Goal: Task Accomplishment & Management: Use online tool/utility

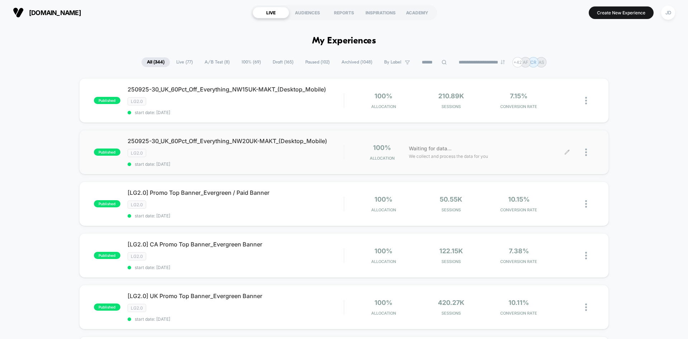
click at [587, 155] on div at bounding box center [589, 152] width 9 height 17
click at [555, 110] on div "Edit" at bounding box center [549, 111] width 64 height 16
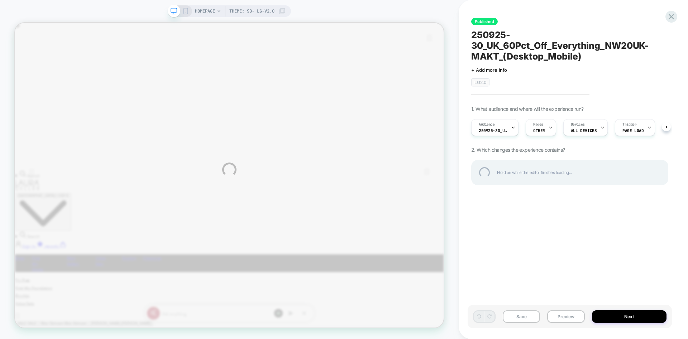
scroll to position [0, 571]
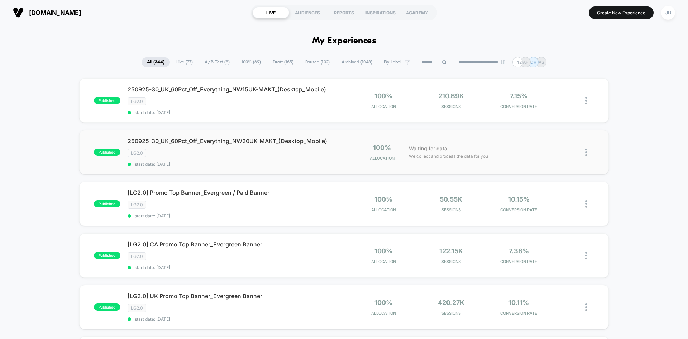
click at [585, 151] on img at bounding box center [586, 152] width 2 height 8
click at [537, 110] on div "Edit" at bounding box center [549, 111] width 64 height 16
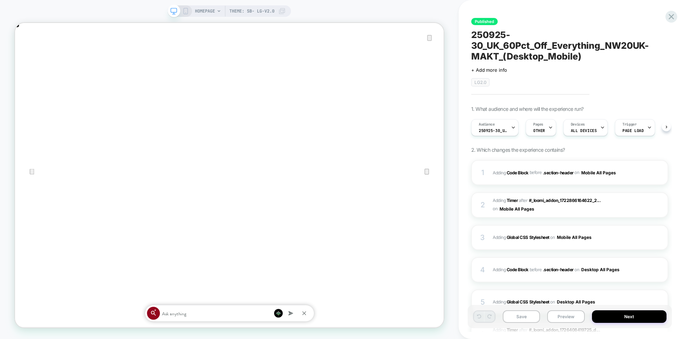
click at [507, 128] on span "250925-30_UK_VisitBanner_NW20UK-MAKT" at bounding box center [493, 130] width 29 height 5
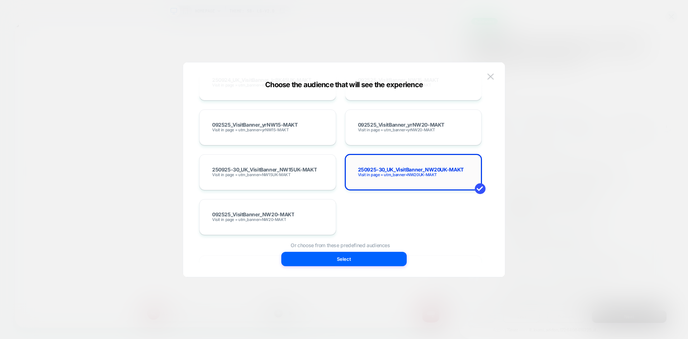
click at [426, 170] on span "250925-30_UK_VisitBanner_NW20UK-MAKT" at bounding box center [411, 169] width 106 height 5
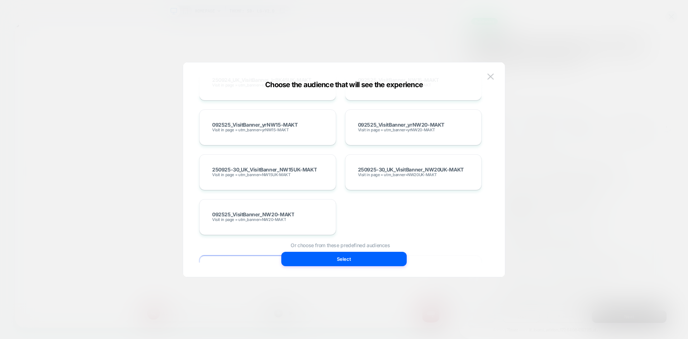
scroll to position [0, 571]
click at [404, 184] on div "250925-30_UK_VisitBanner_NW20UK-MAKT Visit in page = utm_banner=NW20UK-MAKT" at bounding box center [413, 172] width 137 height 36
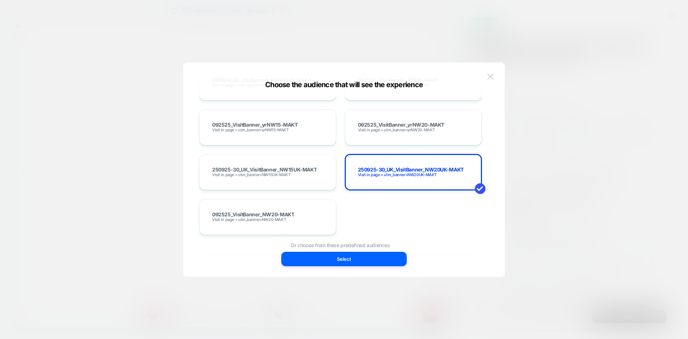
click at [491, 77] on img at bounding box center [490, 76] width 6 height 6
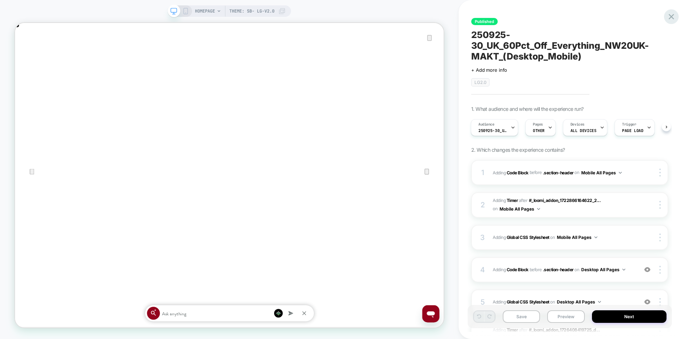
click at [669, 15] on icon at bounding box center [671, 16] width 5 height 5
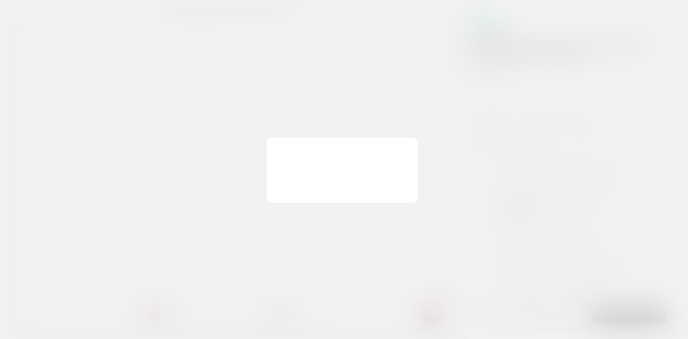
scroll to position [0, 1143]
click at [294, 191] on button "Discard Changes" at bounding box center [308, 187] width 64 height 22
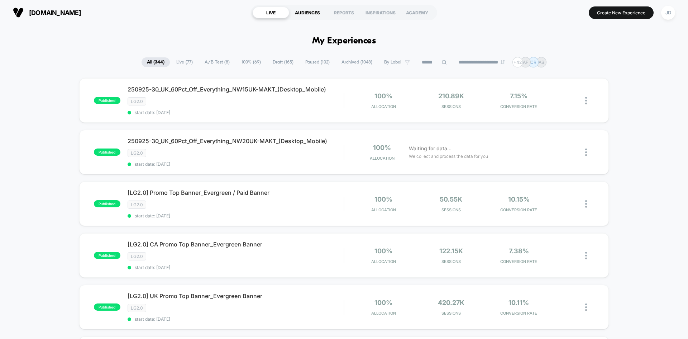
click at [302, 14] on div "AUDIENCES" at bounding box center [307, 12] width 37 height 11
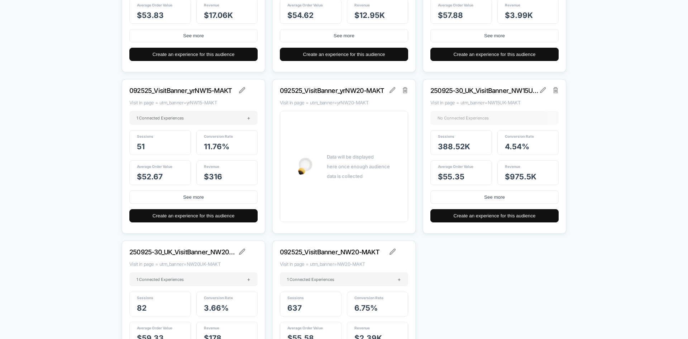
scroll to position [10694, 0]
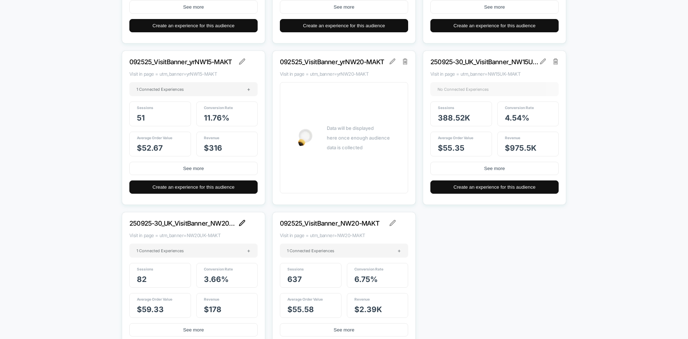
click at [243, 223] on img at bounding box center [242, 223] width 6 height 6
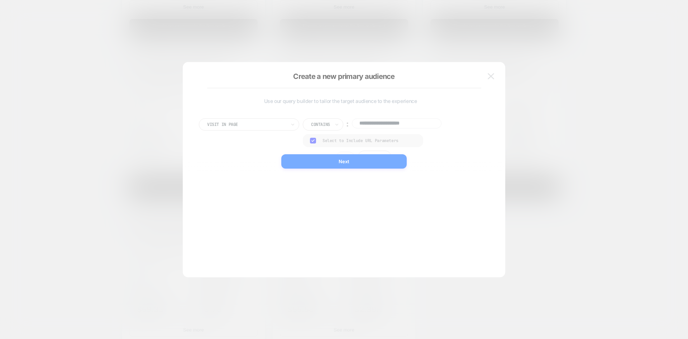
scroll to position [0, 0]
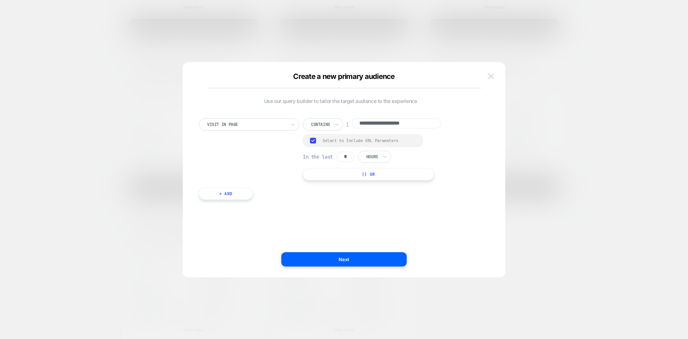
click at [490, 76] on img at bounding box center [491, 76] width 6 height 6
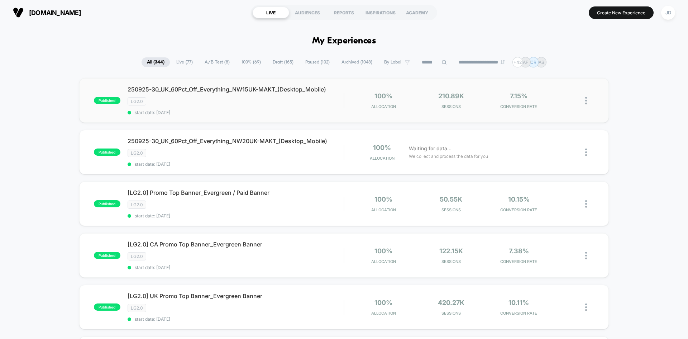
click at [586, 99] on img at bounding box center [586, 101] width 2 height 8
click at [586, 100] on img at bounding box center [586, 101] width 2 height 8
click at [559, 60] on div "Edit" at bounding box center [549, 59] width 64 height 16
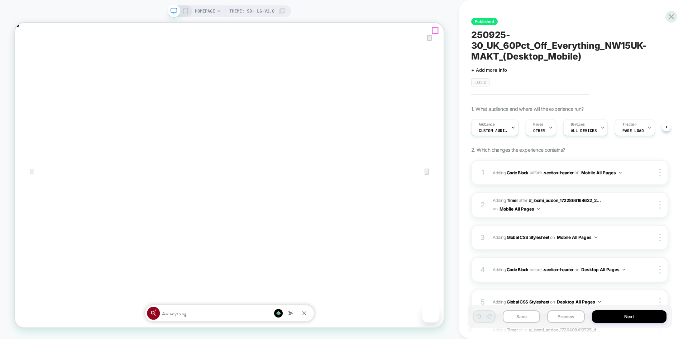
scroll to position [0, 0]
click at [27, 55] on icon "Close" at bounding box center [22, 59] width 9 height 9
click at [485, 129] on span "Custom Audience" at bounding box center [492, 130] width 29 height 5
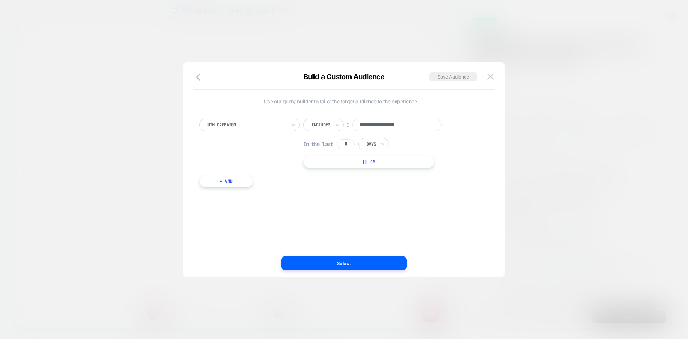
scroll to position [0, 1143]
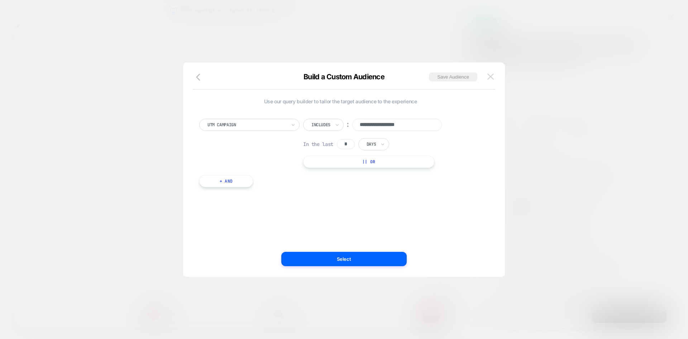
click at [491, 78] on img at bounding box center [490, 76] width 6 height 6
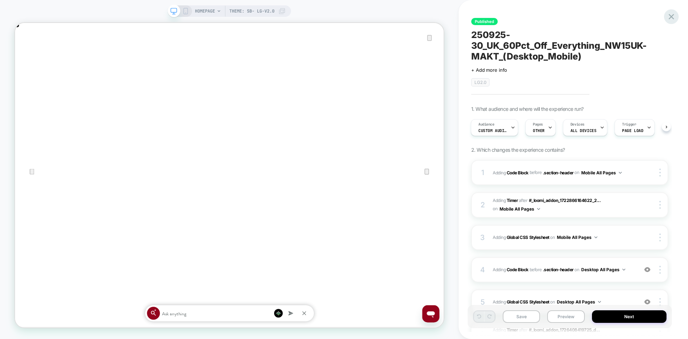
click at [670, 18] on icon at bounding box center [671, 16] width 5 height 5
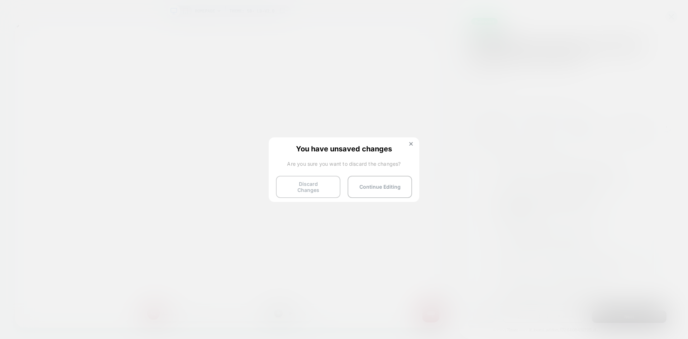
click at [318, 183] on button "Discard Changes" at bounding box center [308, 187] width 64 height 22
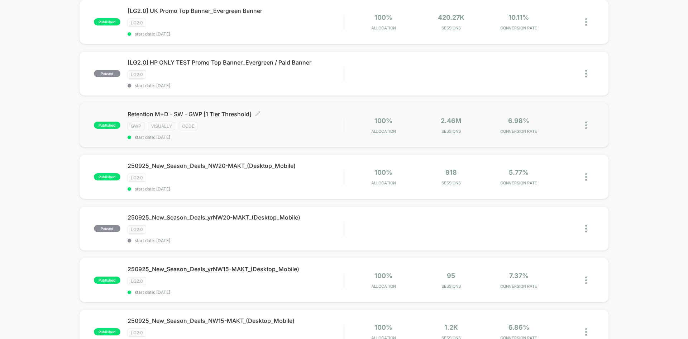
scroll to position [287, 0]
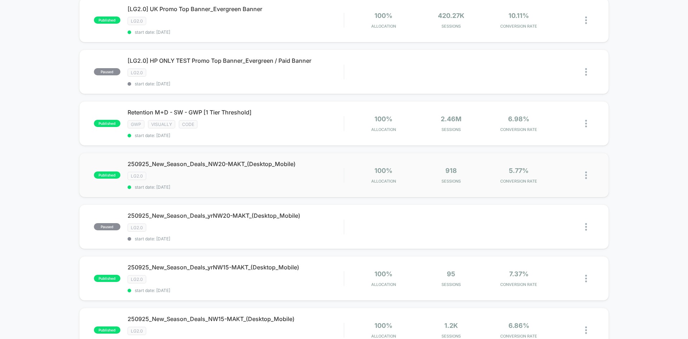
click at [585, 176] on img at bounding box center [586, 175] width 2 height 8
click at [551, 136] on div "Edit" at bounding box center [549, 134] width 64 height 16
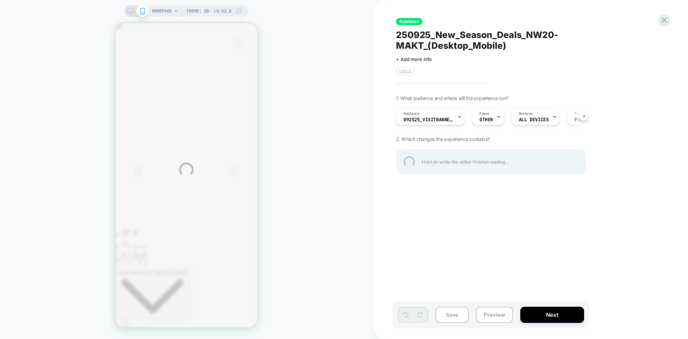
scroll to position [0, 142]
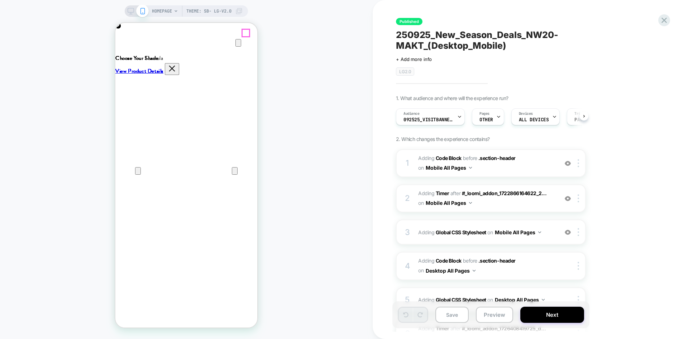
click at [127, 53] on icon "Close" at bounding box center [122, 57] width 9 height 9
click at [449, 122] on div "Audience 092525_VisitBanner_NW20-MAKT" at bounding box center [428, 117] width 64 height 16
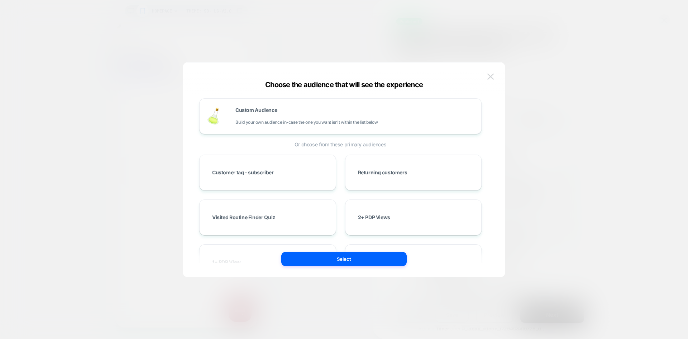
click at [489, 73] on button at bounding box center [490, 76] width 11 height 11
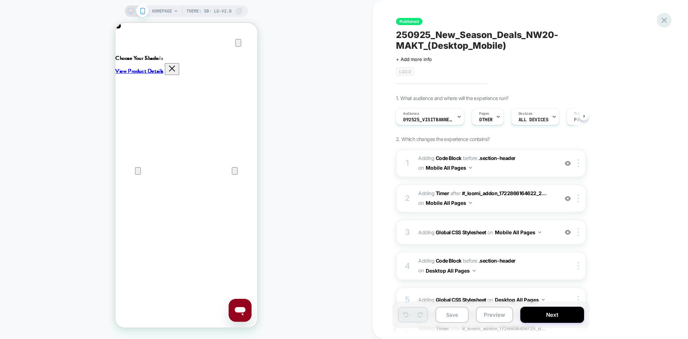
click at [663, 18] on icon at bounding box center [664, 20] width 10 height 10
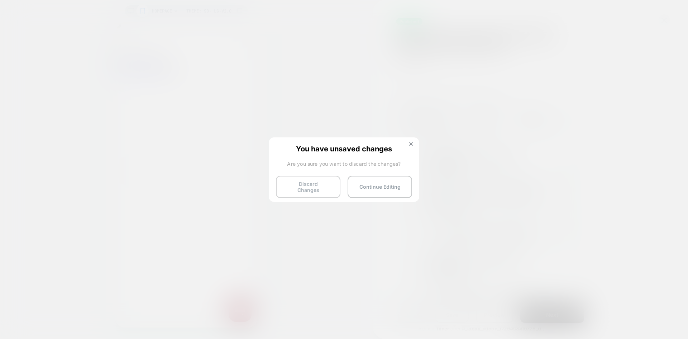
click at [308, 181] on button "Discard Changes" at bounding box center [308, 187] width 64 height 22
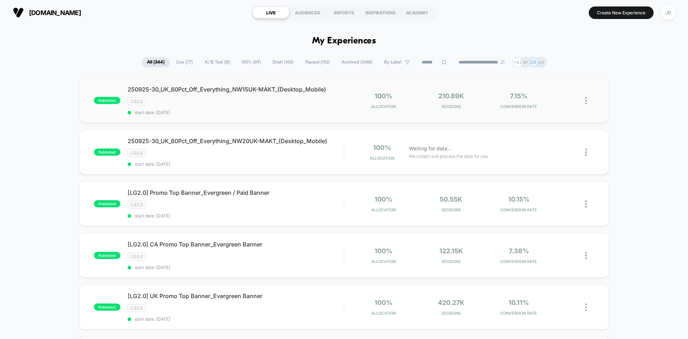
click at [585, 101] on img at bounding box center [586, 101] width 2 height 8
click at [541, 59] on div "Edit" at bounding box center [549, 59] width 64 height 16
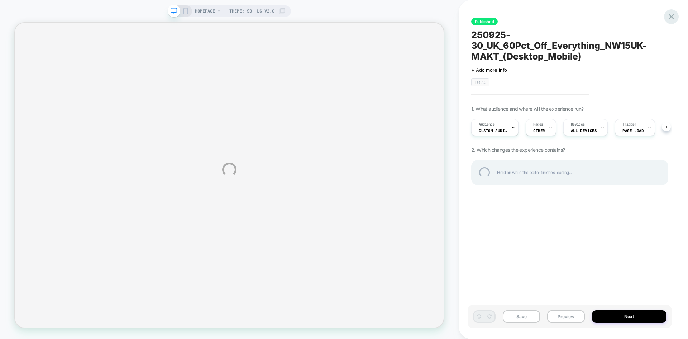
click at [669, 14] on div at bounding box center [671, 16] width 15 height 15
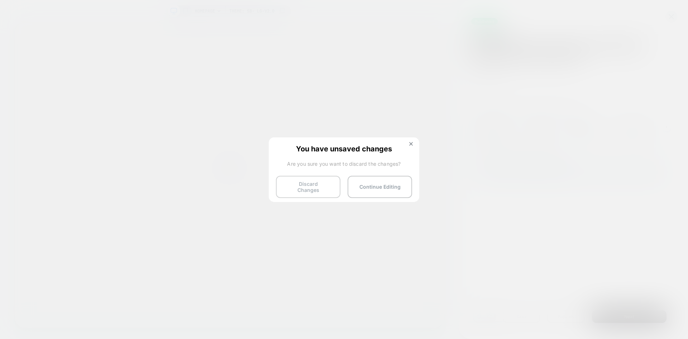
click at [307, 184] on button "Discard Changes" at bounding box center [308, 187] width 64 height 22
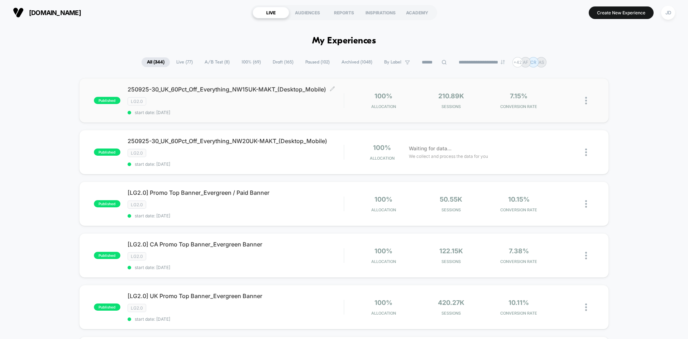
click at [226, 92] on span "250925-30_UK_60Pct_Off_Everything_NW15UK-MAKT_(Desktop_Mobile) Click to edit ex…" at bounding box center [236, 89] width 216 height 7
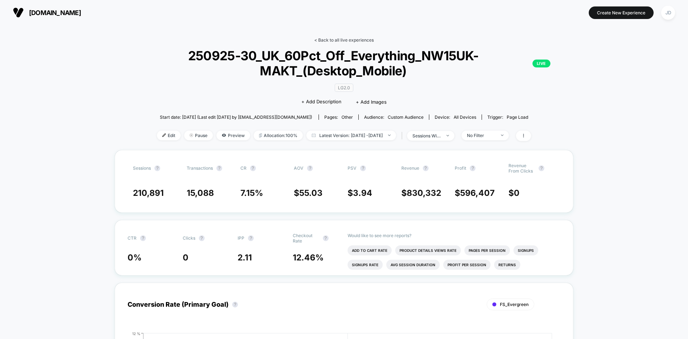
click at [356, 42] on link "< Back to all live experiences" at bounding box center [343, 39] width 59 height 5
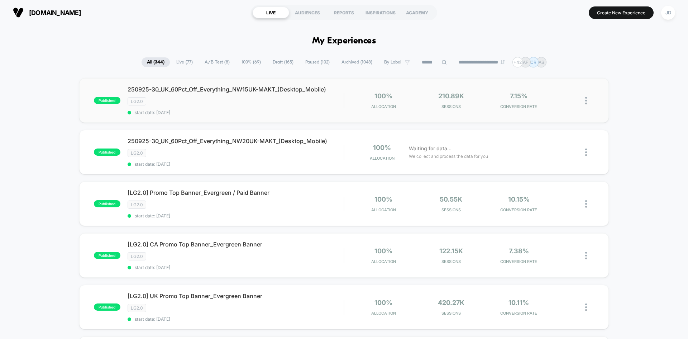
click at [585, 99] on img at bounding box center [586, 101] width 2 height 8
click at [557, 60] on div "Edit" at bounding box center [549, 59] width 64 height 16
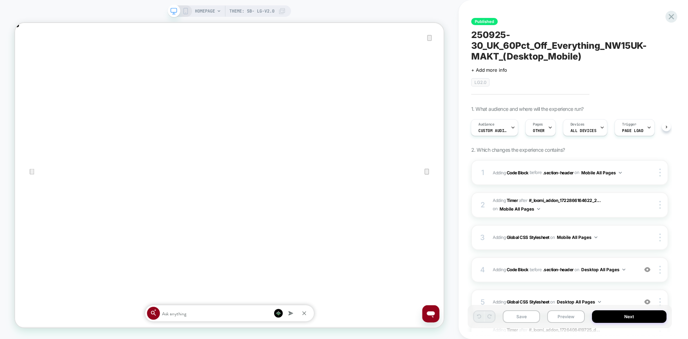
scroll to position [0, 1143]
click at [672, 14] on icon at bounding box center [671, 17] width 10 height 10
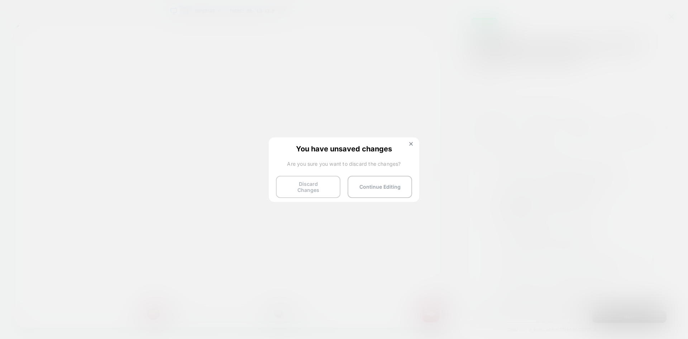
click at [297, 190] on button "Discard Changes" at bounding box center [308, 187] width 64 height 22
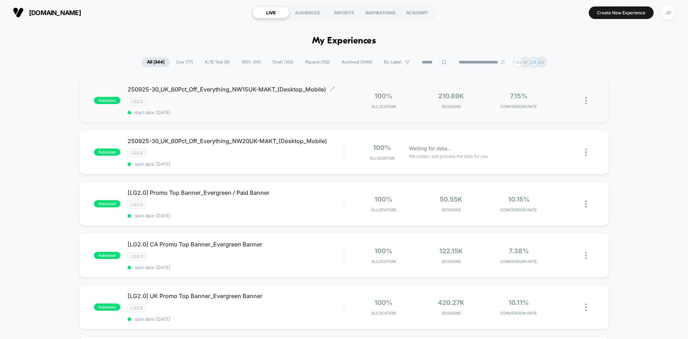
click at [243, 97] on div "LG2.0" at bounding box center [236, 101] width 216 height 8
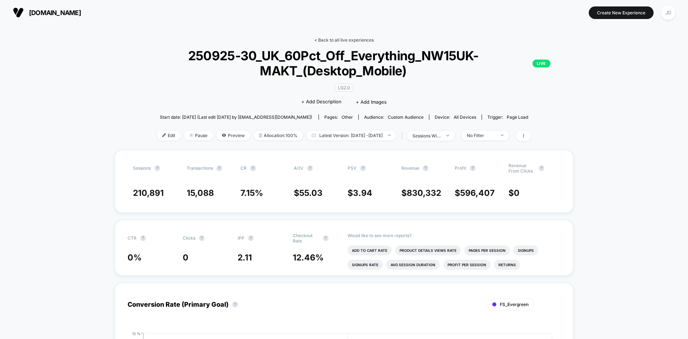
click at [324, 37] on link "< Back to all live experiences" at bounding box center [343, 39] width 59 height 5
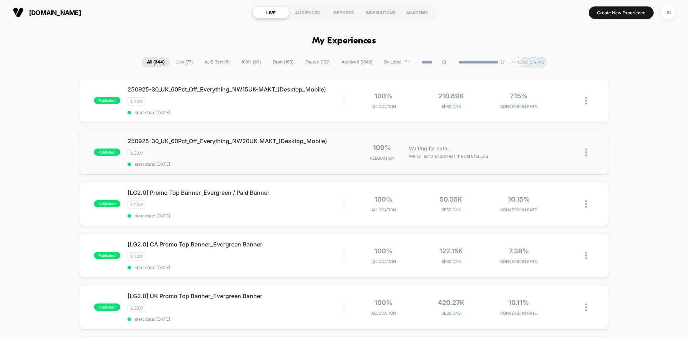
click at [585, 151] on img at bounding box center [586, 152] width 2 height 8
click at [545, 111] on div "Edit" at bounding box center [549, 111] width 64 height 16
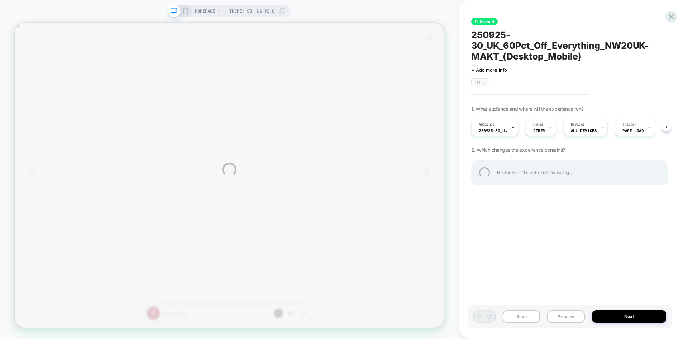
scroll to position [0, 571]
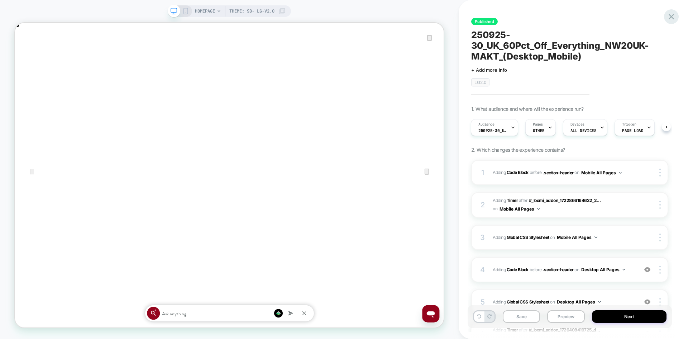
click at [670, 18] on icon at bounding box center [671, 16] width 5 height 5
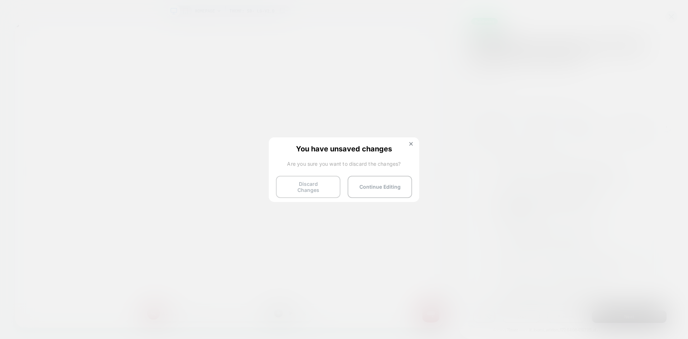
click at [300, 184] on button "Discard Changes" at bounding box center [308, 187] width 64 height 22
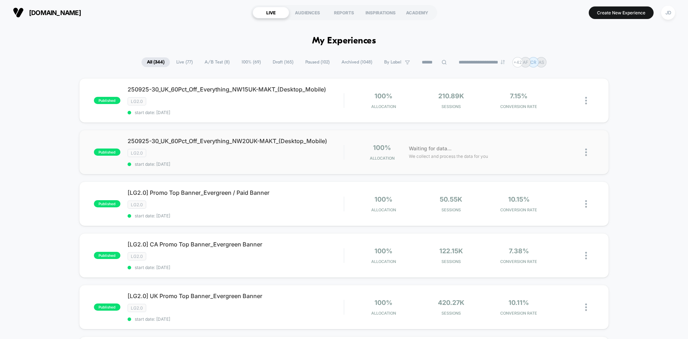
click at [586, 153] on img at bounding box center [586, 152] width 2 height 8
click at [545, 113] on div "Edit" at bounding box center [549, 111] width 64 height 16
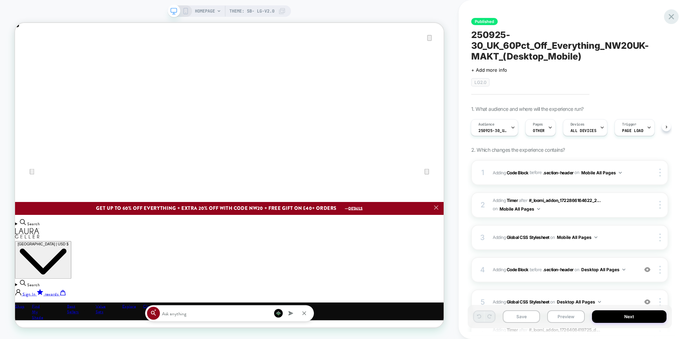
click at [669, 16] on icon at bounding box center [671, 17] width 10 height 10
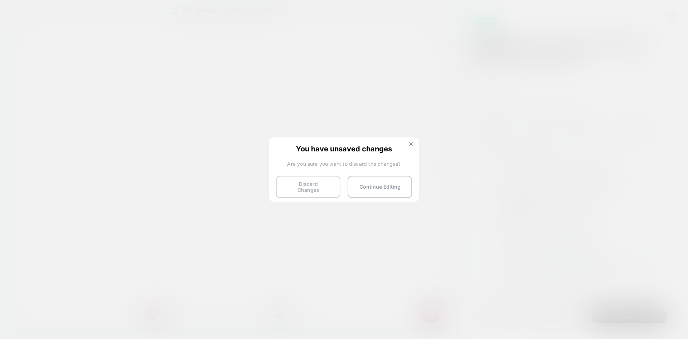
click at [299, 183] on button "Discard Changes" at bounding box center [308, 187] width 64 height 22
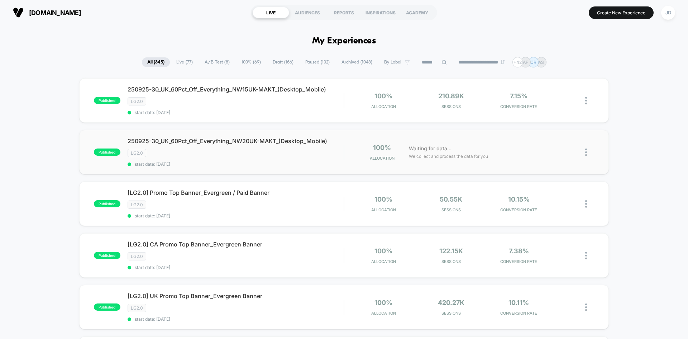
click at [585, 153] on img at bounding box center [586, 152] width 2 height 8
click at [545, 112] on div "Edit" at bounding box center [549, 111] width 64 height 16
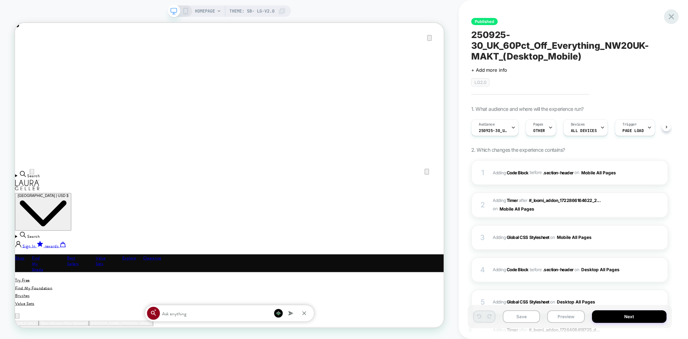
click at [672, 18] on icon at bounding box center [671, 16] width 5 height 5
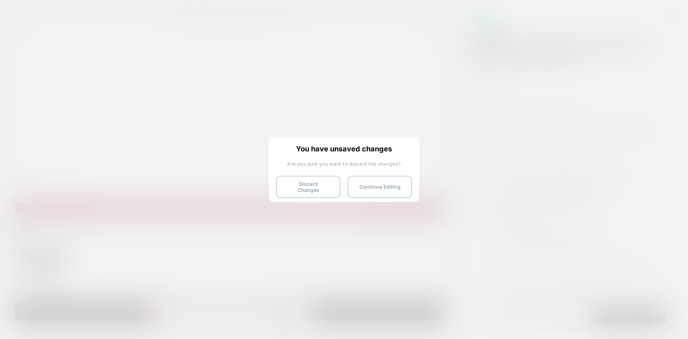
scroll to position [0, 571]
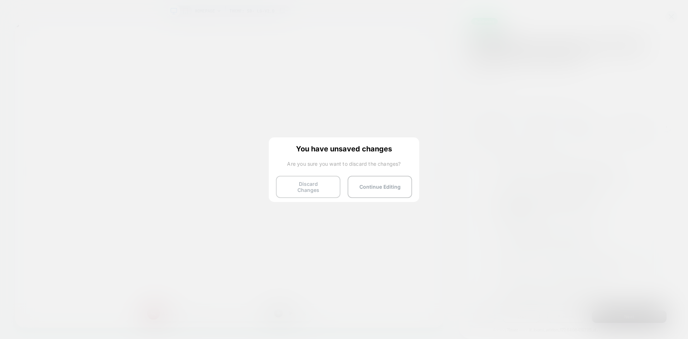
click at [320, 187] on button "Discard Changes" at bounding box center [308, 187] width 64 height 22
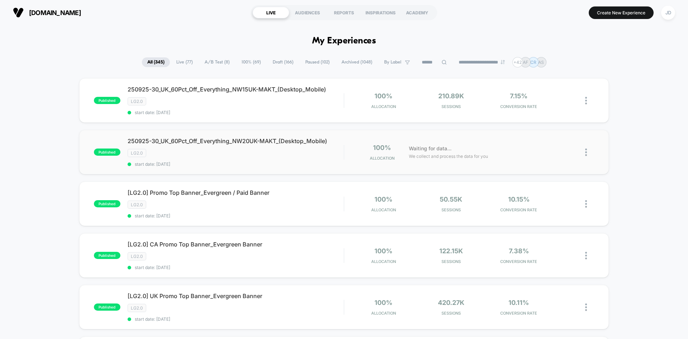
click at [586, 152] on img at bounding box center [586, 152] width 2 height 8
click at [242, 154] on div "250925-30_UK_60Pct_Off_Everything_NW20UK-MAKT_(Desktop_Mobile) Click to edit ex…" at bounding box center [236, 151] width 216 height 29
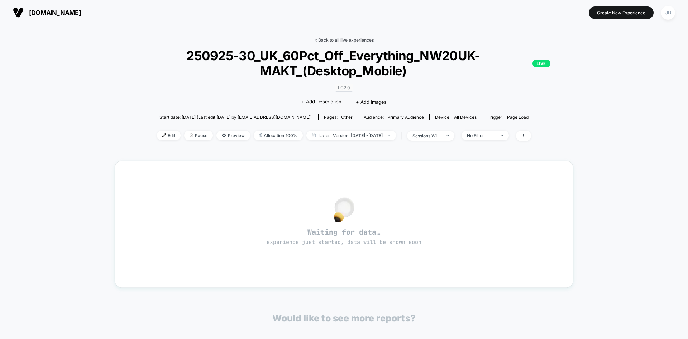
click at [332, 40] on link "< Back to all live experiences" at bounding box center [343, 39] width 59 height 5
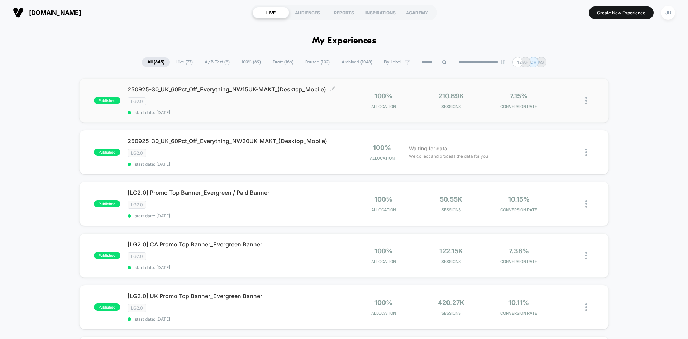
click at [239, 102] on div "LG2.0" at bounding box center [236, 101] width 216 height 8
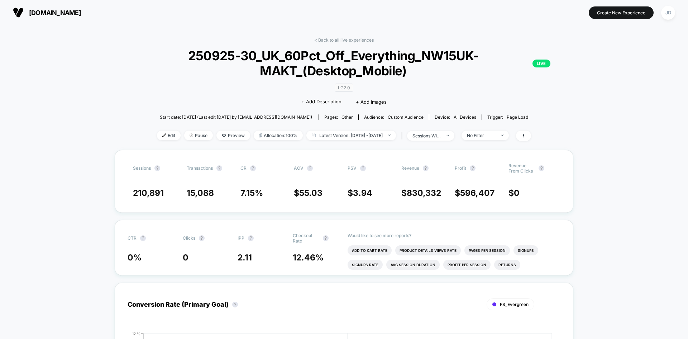
click at [325, 44] on div "< Back to all live experiences 250925-30_UK_60Pct_Off_Everything_NW15UK-MAKT_(D…" at bounding box center [344, 93] width 459 height 112
click at [326, 40] on link "< Back to all live experiences" at bounding box center [343, 39] width 59 height 5
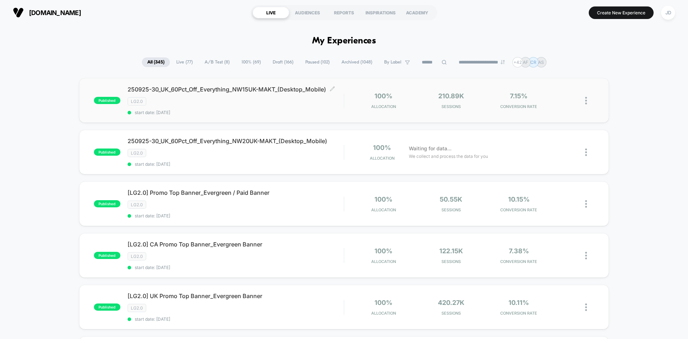
click at [267, 109] on div "250925-30_UK_60Pct_Off_Everything_NW15UK-MAKT_(Desktop_Mobile) Click to edit ex…" at bounding box center [236, 100] width 216 height 29
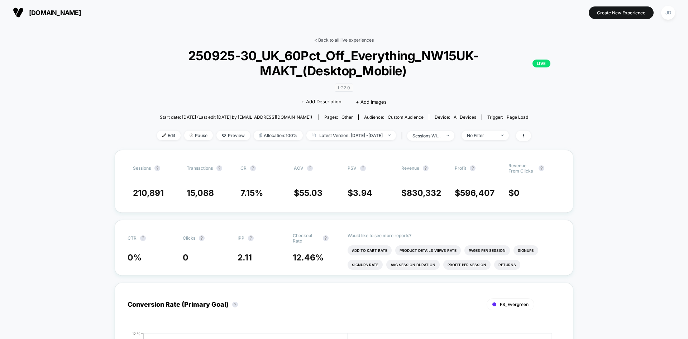
click at [341, 40] on link "< Back to all live experiences" at bounding box center [343, 39] width 59 height 5
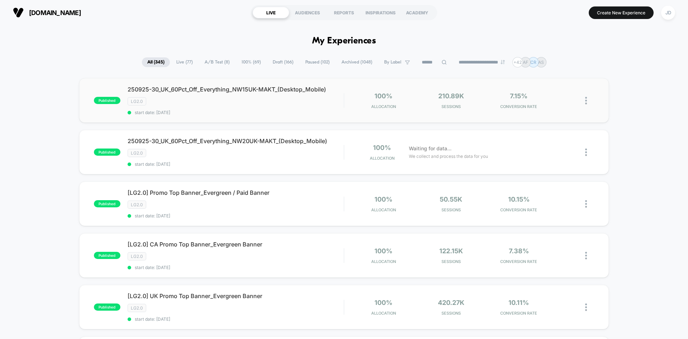
click at [587, 99] on img at bounding box center [586, 101] width 2 height 8
click at [547, 57] on div "Edit" at bounding box center [549, 59] width 64 height 16
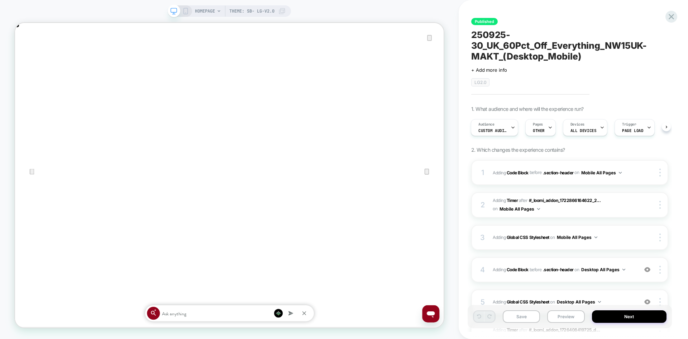
scroll to position [0, 1143]
click at [670, 16] on icon at bounding box center [671, 17] width 10 height 10
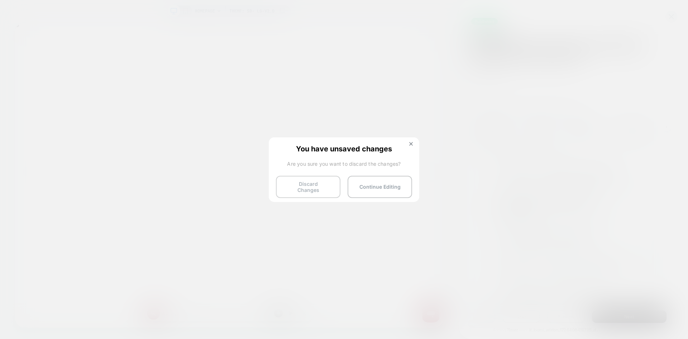
click at [302, 183] on button "Discard Changes" at bounding box center [308, 187] width 64 height 22
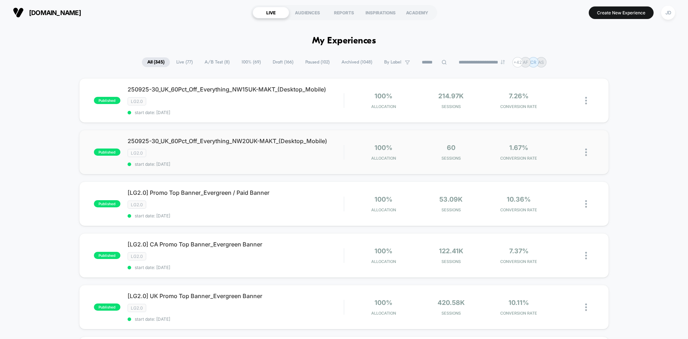
click at [586, 152] on img at bounding box center [586, 152] width 2 height 8
click at [545, 114] on div "Edit" at bounding box center [549, 111] width 64 height 16
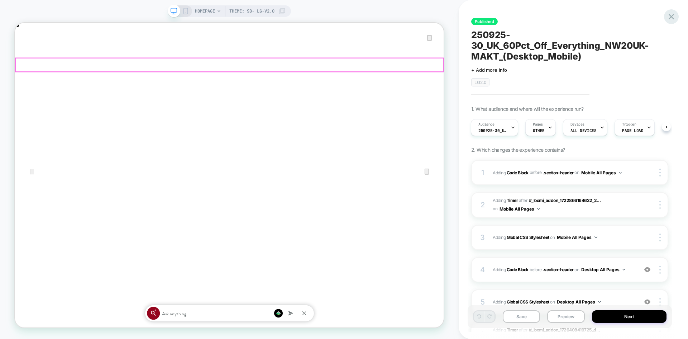
scroll to position [0, 571]
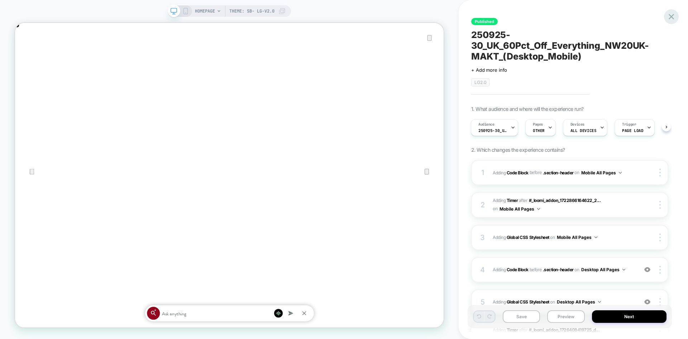
click at [671, 14] on icon at bounding box center [671, 17] width 10 height 10
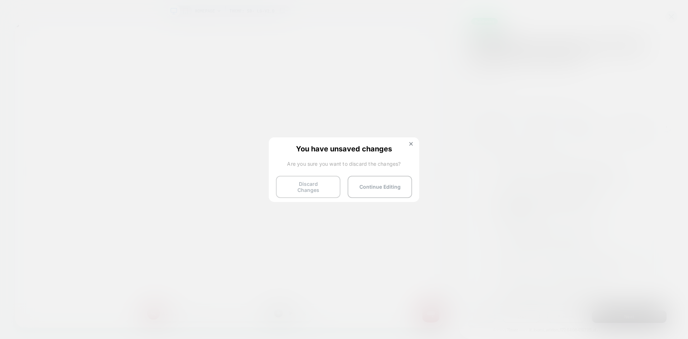
click at [302, 190] on button "Discard Changes" at bounding box center [308, 187] width 64 height 22
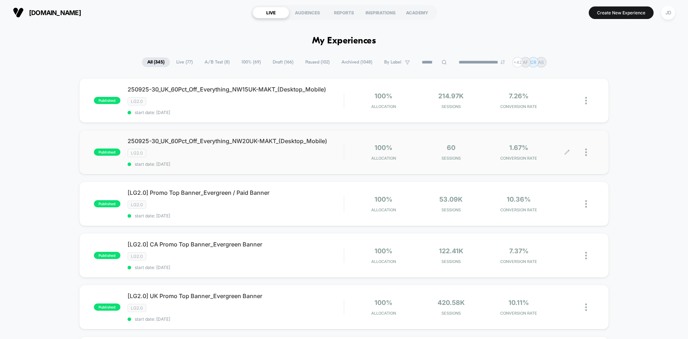
click at [587, 152] on div at bounding box center [589, 152] width 9 height 17
click at [537, 107] on div "Edit" at bounding box center [549, 111] width 64 height 16
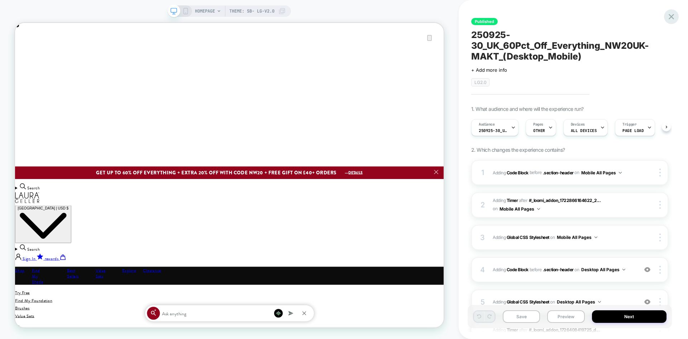
click at [670, 18] on icon at bounding box center [671, 16] width 5 height 5
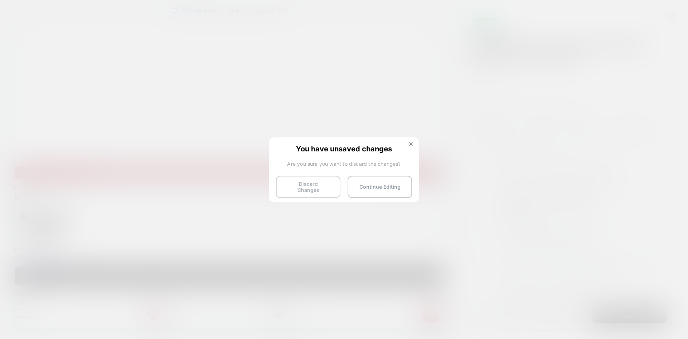
click at [306, 187] on button "Discard Changes" at bounding box center [308, 187] width 64 height 22
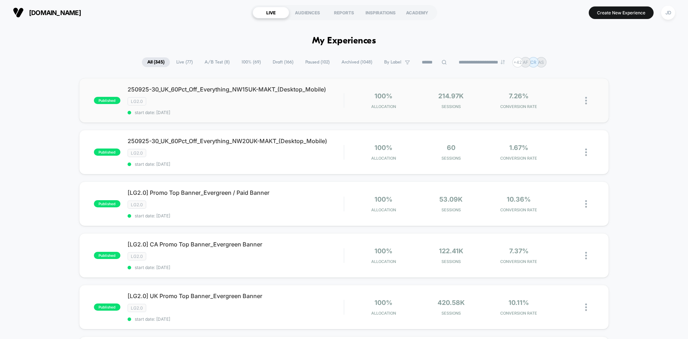
click at [585, 101] on img at bounding box center [586, 101] width 2 height 8
click at [546, 61] on div "Edit" at bounding box center [549, 59] width 64 height 16
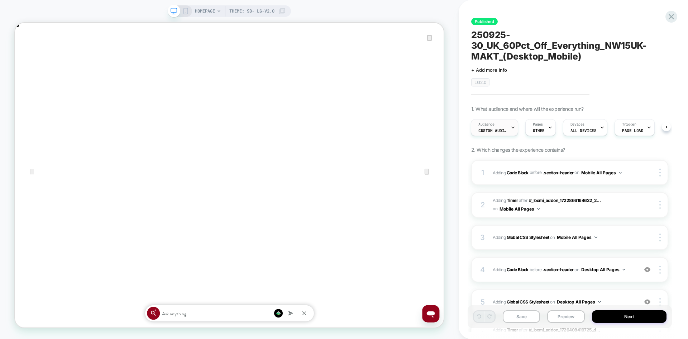
click at [508, 131] on div "Audience Custom Audience" at bounding box center [492, 127] width 43 height 16
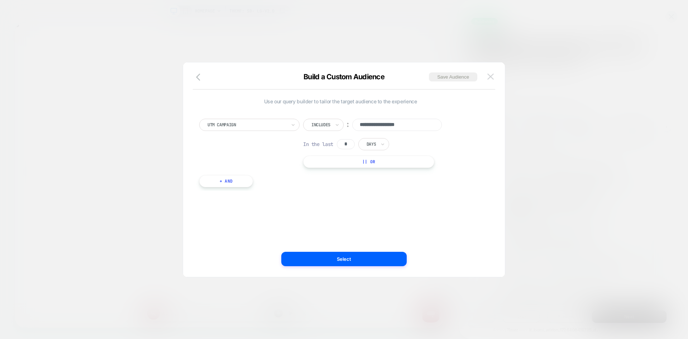
click at [492, 76] on img at bounding box center [490, 76] width 6 height 6
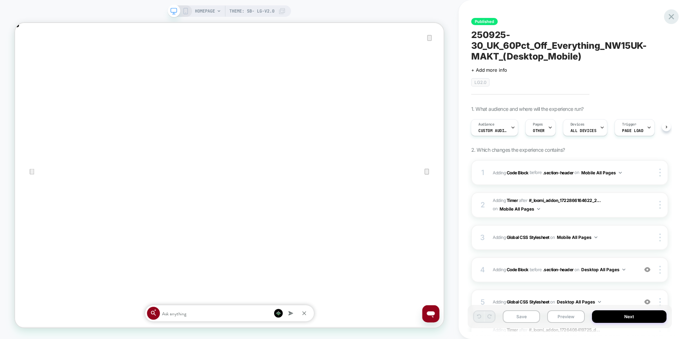
click at [670, 16] on icon at bounding box center [671, 17] width 10 height 10
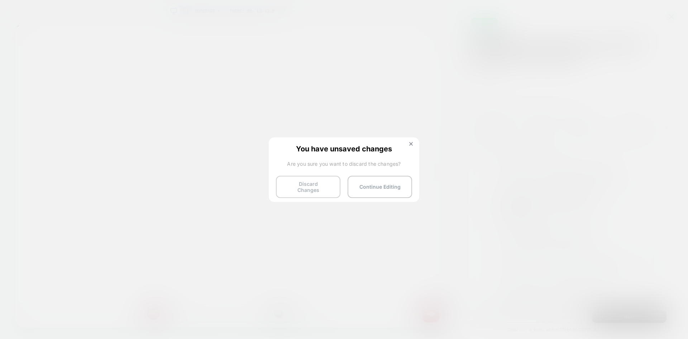
click at [312, 186] on button "Discard Changes" at bounding box center [308, 187] width 64 height 22
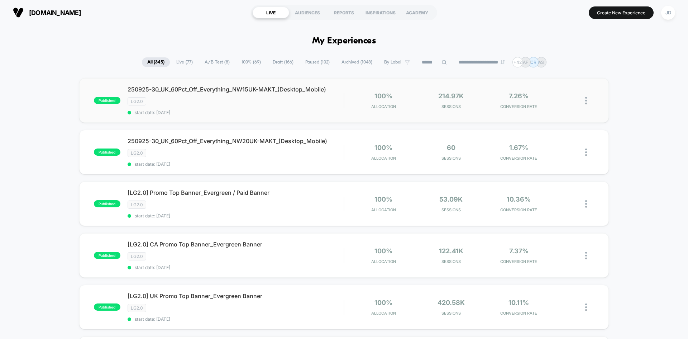
click at [586, 101] on img at bounding box center [586, 101] width 2 height 8
click at [557, 61] on div "Edit" at bounding box center [549, 59] width 64 height 16
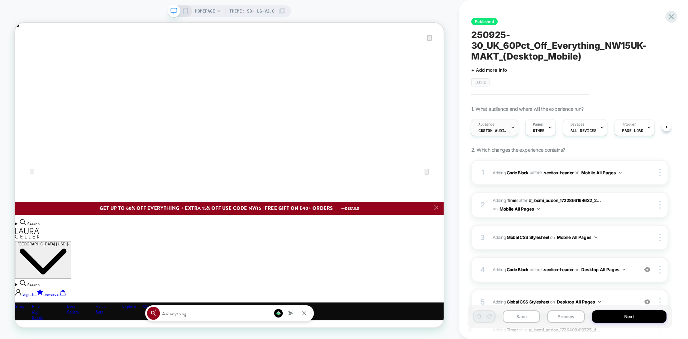
click at [507, 135] on div "Audience Custom Audience" at bounding box center [492, 127] width 43 height 16
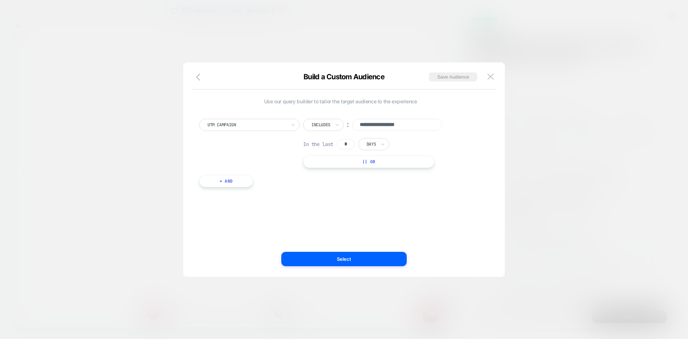
scroll to position [0, 1143]
click at [196, 78] on button "button" at bounding box center [200, 77] width 13 height 10
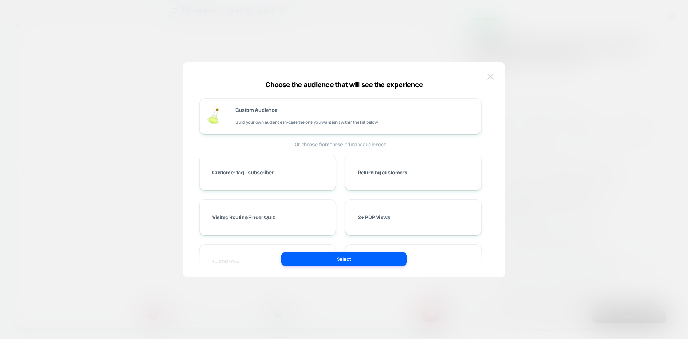
scroll to position [0, 0]
click at [490, 77] on img at bounding box center [490, 76] width 6 height 6
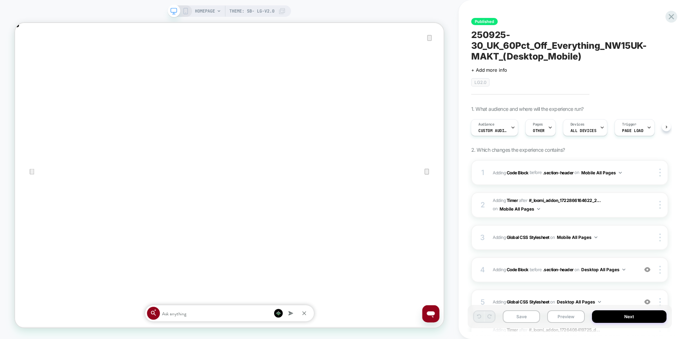
click at [181, 11] on div at bounding box center [180, 11] width 18 height 6
click at [185, 9] on icon at bounding box center [185, 11] width 6 height 6
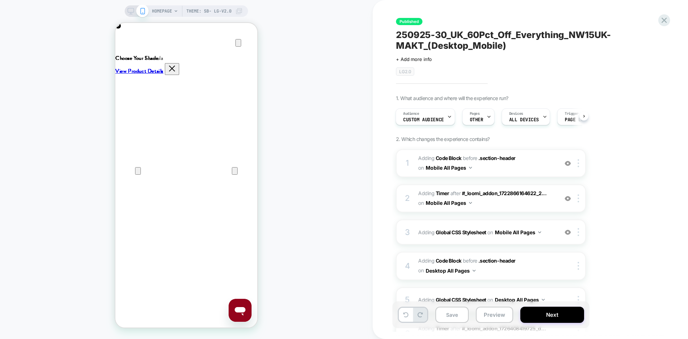
scroll to position [0, 284]
click at [131, 13] on icon at bounding box center [131, 11] width 6 height 6
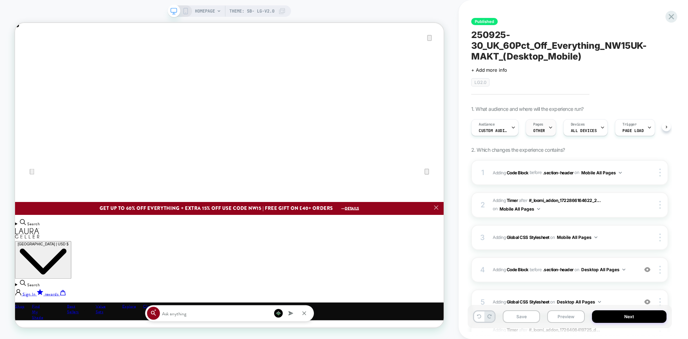
scroll to position [0, 0]
click at [543, 130] on span "OTHER" at bounding box center [539, 130] width 12 height 5
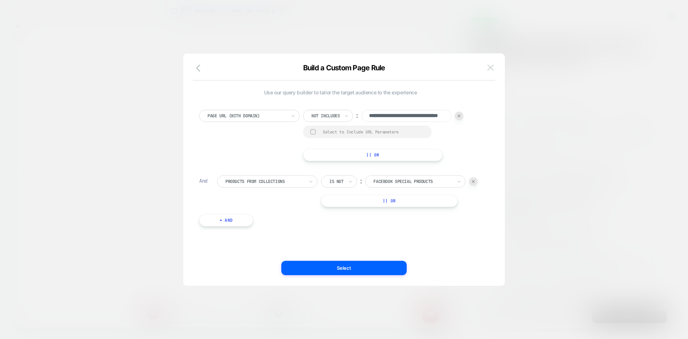
scroll to position [0, 40]
click at [490, 70] on img at bounding box center [490, 67] width 6 height 6
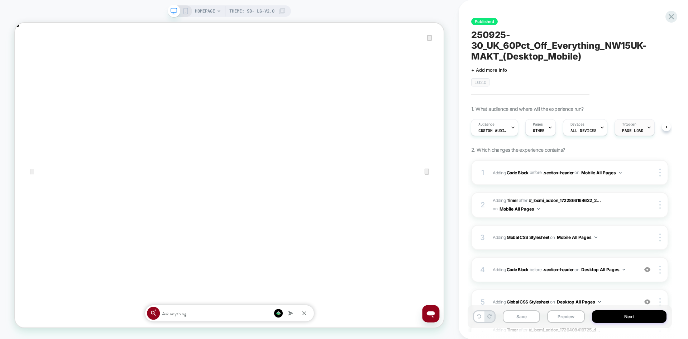
click at [625, 130] on span "Page Load" at bounding box center [632, 130] width 21 height 5
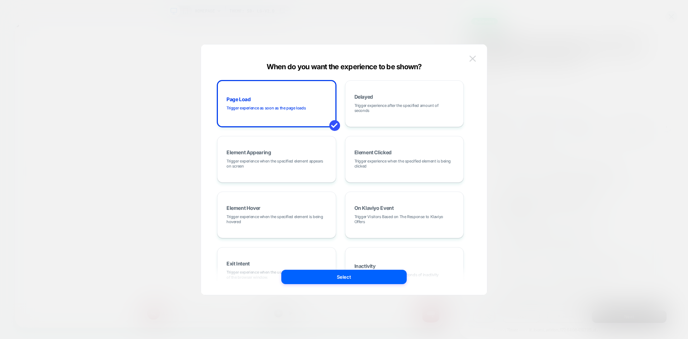
scroll to position [0, 571]
click at [475, 59] on img at bounding box center [472, 59] width 6 height 6
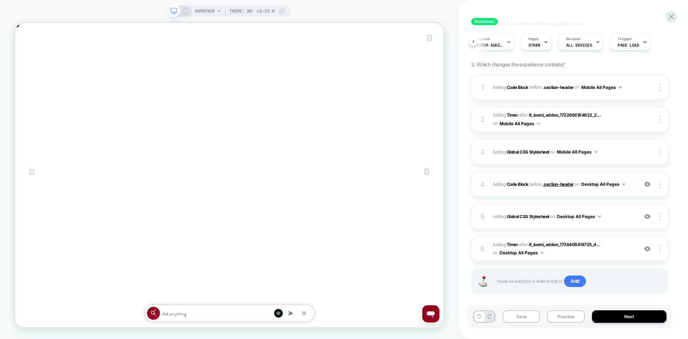
scroll to position [94, 0]
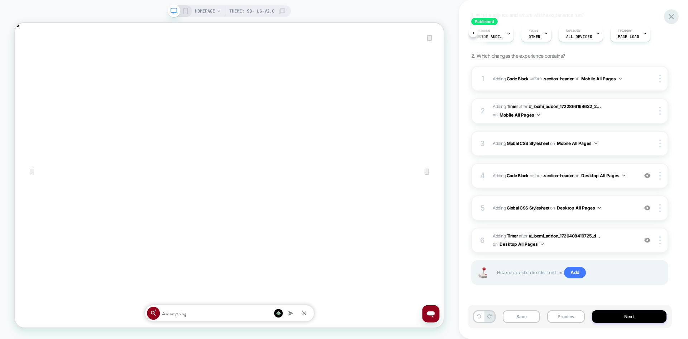
click at [672, 18] on icon at bounding box center [671, 17] width 10 height 10
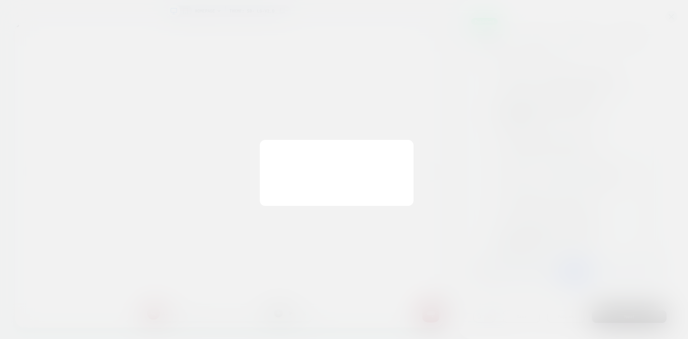
scroll to position [0, 1143]
click at [296, 187] on button "Discard Changes" at bounding box center [308, 187] width 64 height 22
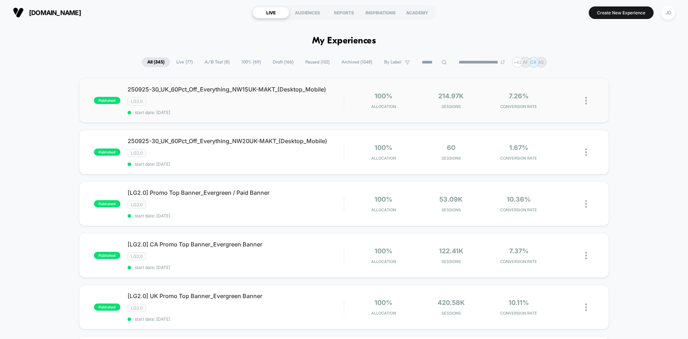
click at [585, 99] on img at bounding box center [586, 101] width 2 height 8
click at [541, 59] on div "Edit" at bounding box center [549, 59] width 64 height 16
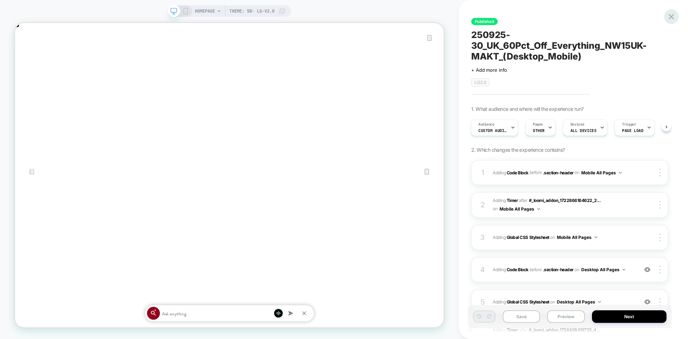
scroll to position [0, 571]
click at [670, 17] on icon at bounding box center [671, 16] width 5 height 5
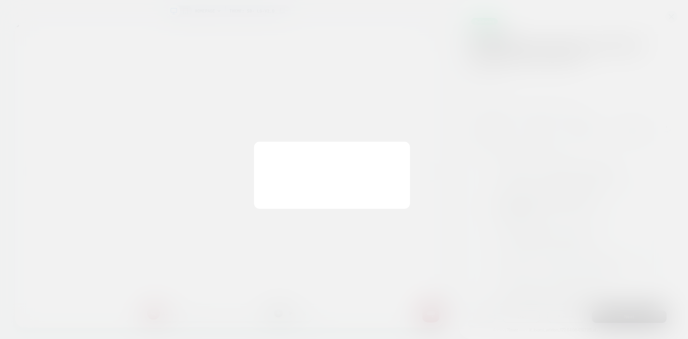
scroll to position [0, 0]
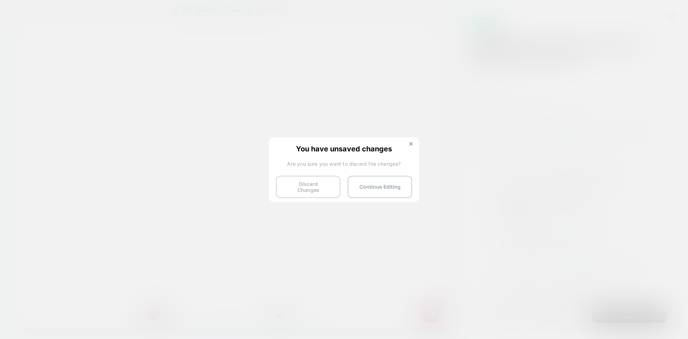
click at [319, 188] on button "Discard Changes" at bounding box center [308, 187] width 64 height 22
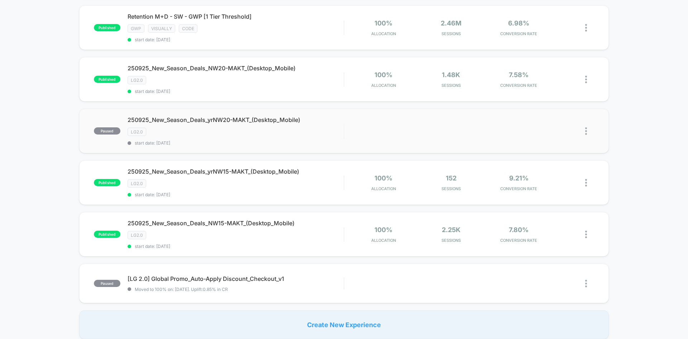
scroll to position [394, 0]
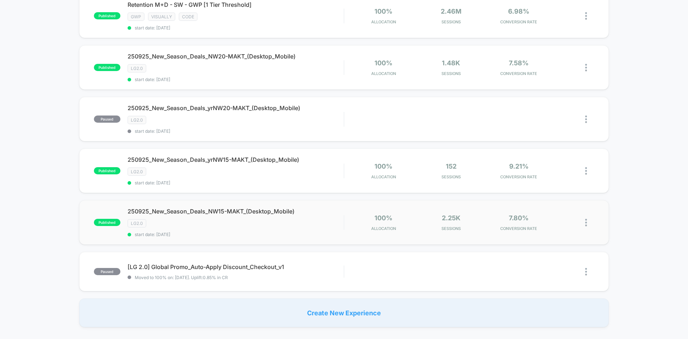
click at [585, 220] on img at bounding box center [586, 223] width 2 height 8
click at [541, 180] on div "Edit" at bounding box center [549, 181] width 64 height 16
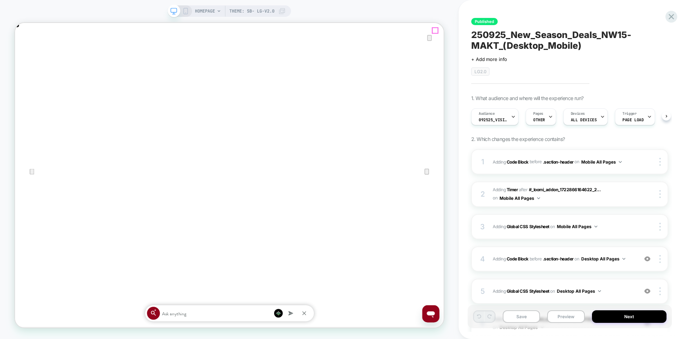
scroll to position [0, 0]
click at [25, 57] on icon "Close" at bounding box center [22, 59] width 5 height 5
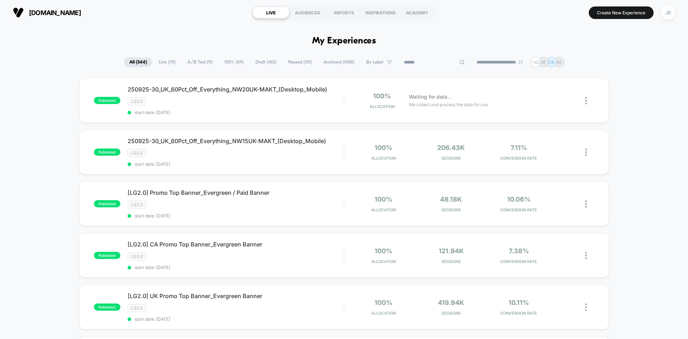
click at [585, 99] on img at bounding box center [586, 101] width 2 height 8
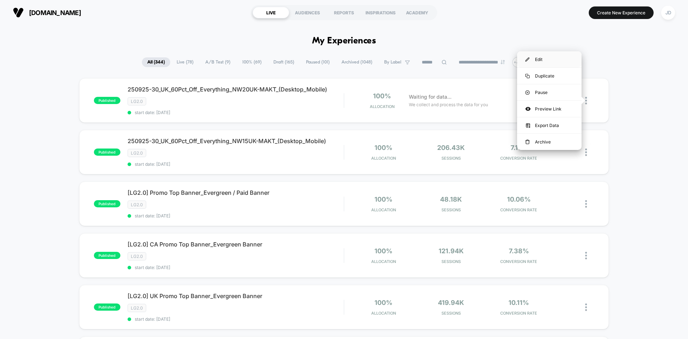
click at [559, 62] on div "Edit" at bounding box center [549, 59] width 64 height 16
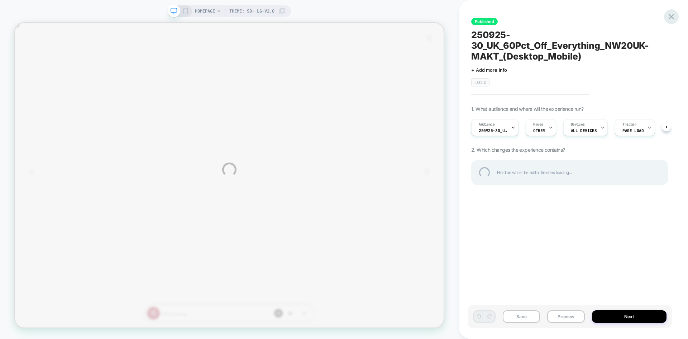
click at [670, 19] on div at bounding box center [671, 16] width 15 height 15
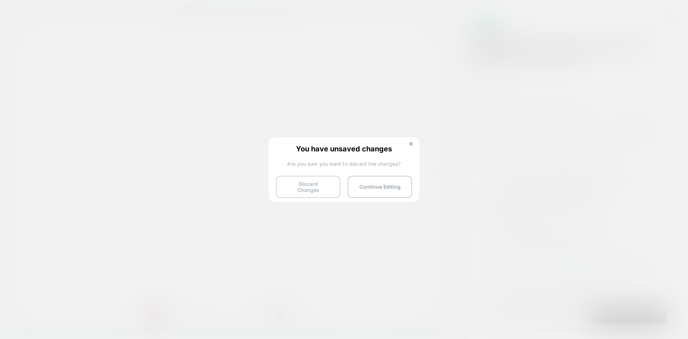
click at [312, 188] on button "Discard Changes" at bounding box center [308, 187] width 64 height 22
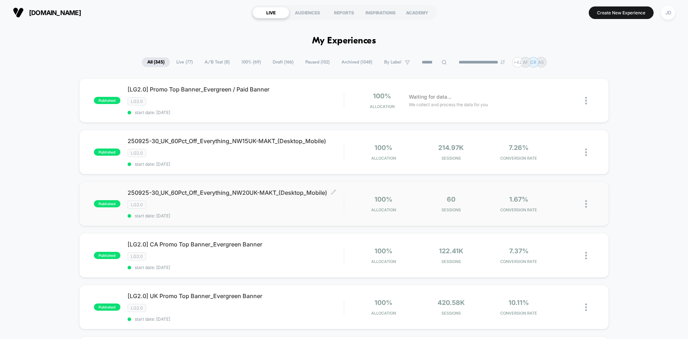
click at [248, 216] on div "250925-30_UK_60Pct_Off_Everything_NW20UK-MAKT_(Desktop_Mobile) Click to edit ex…" at bounding box center [236, 203] width 216 height 29
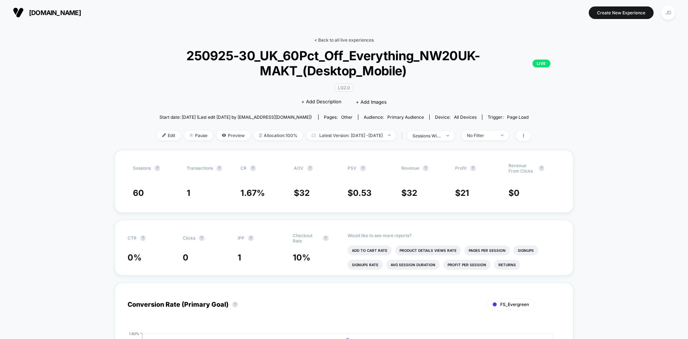
click at [354, 42] on link "< Back to all live experiences" at bounding box center [343, 39] width 59 height 5
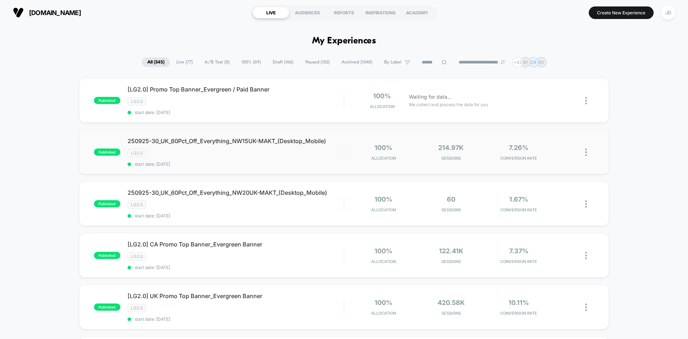
click at [587, 155] on img at bounding box center [586, 152] width 2 height 8
click at [551, 108] on div "Edit" at bounding box center [549, 111] width 64 height 16
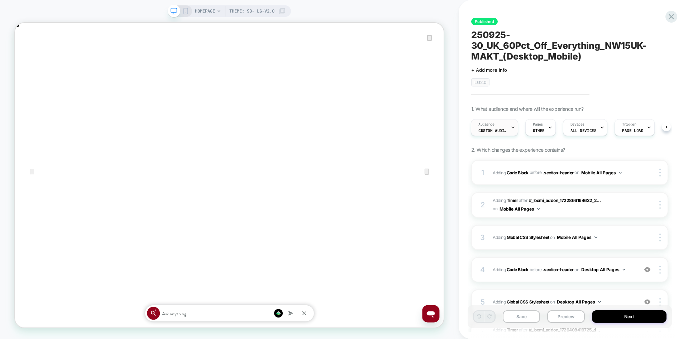
click at [502, 124] on div "Audience Custom Audience" at bounding box center [492, 127] width 43 height 16
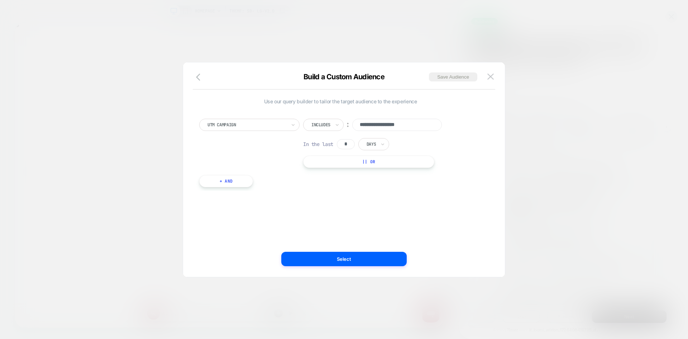
scroll to position [0, 1143]
click at [490, 77] on img at bounding box center [490, 76] width 6 height 6
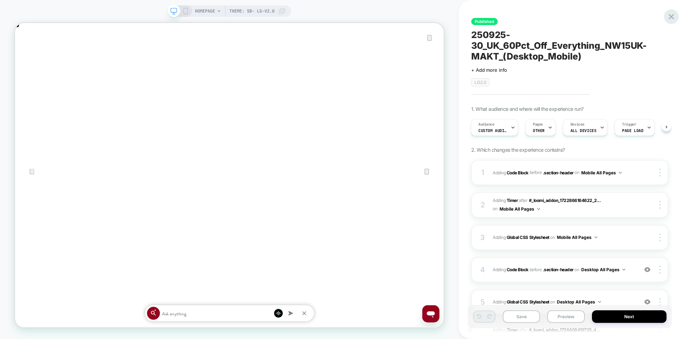
click at [671, 16] on icon at bounding box center [671, 17] width 10 height 10
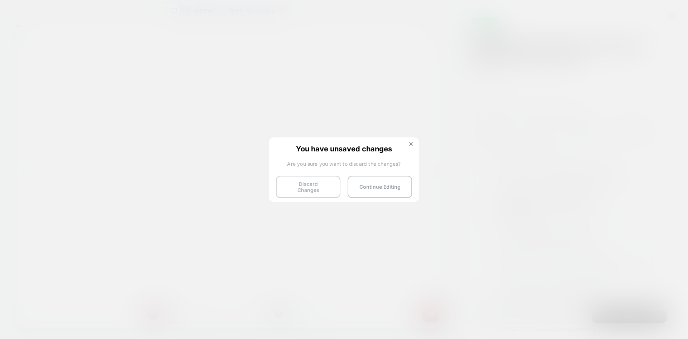
click at [310, 180] on button "Discard Changes" at bounding box center [308, 187] width 64 height 22
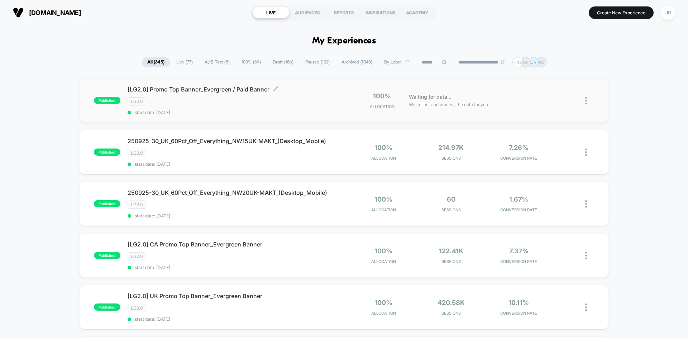
click at [229, 97] on div "LG2.0" at bounding box center [236, 101] width 216 height 8
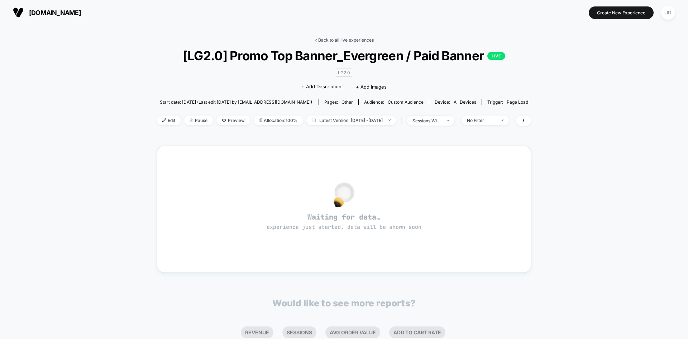
click at [335, 38] on link "< Back to all live experiences" at bounding box center [343, 39] width 59 height 5
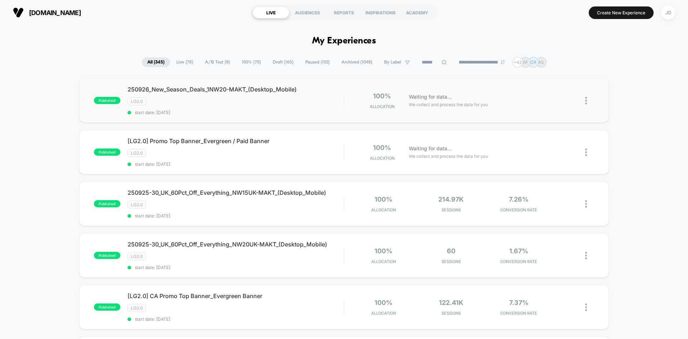
click at [586, 100] on img at bounding box center [586, 101] width 2 height 8
click at [543, 60] on div "Edit" at bounding box center [549, 59] width 64 height 16
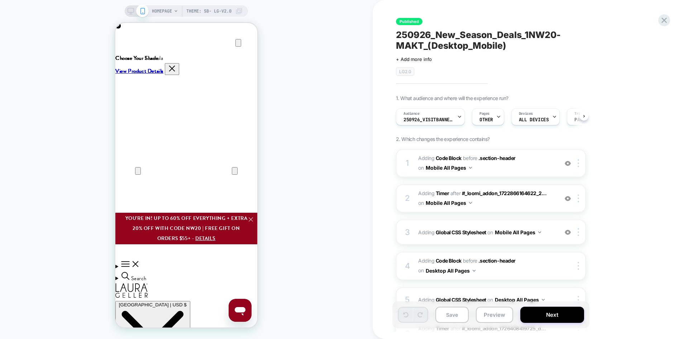
scroll to position [0, 0]
click at [127, 53] on icon "Close" at bounding box center [122, 57] width 9 height 9
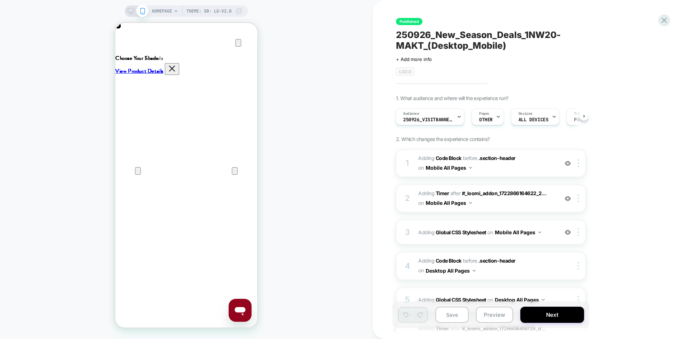
scroll to position [0, 0]
click at [661, 20] on icon at bounding box center [664, 20] width 10 height 10
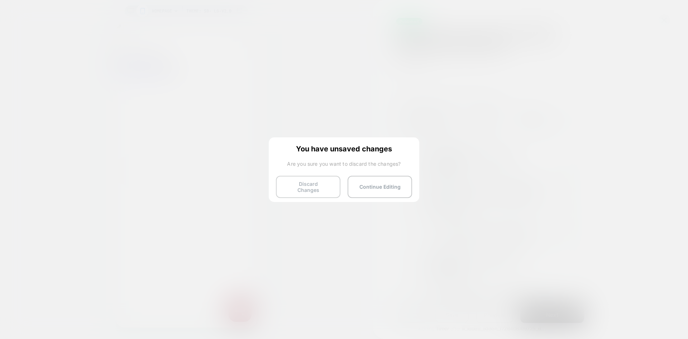
click at [312, 187] on button "Discard Changes" at bounding box center [308, 187] width 64 height 22
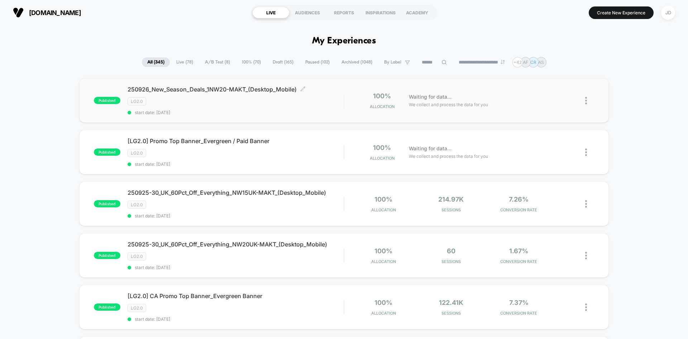
click at [251, 108] on div "250926_New_Season_Deals_1NW20-MAKT_(Desktop_Mobile) Click to edit experience de…" at bounding box center [236, 100] width 216 height 29
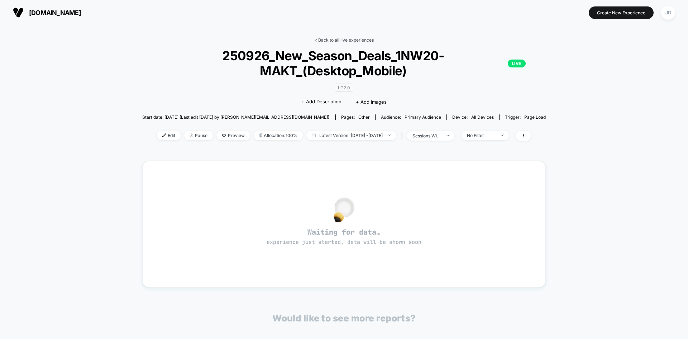
click at [341, 42] on link "< Back to all live experiences" at bounding box center [343, 39] width 59 height 5
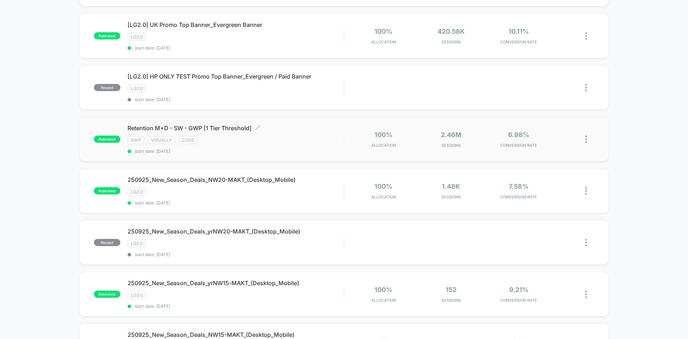
scroll to position [287, 0]
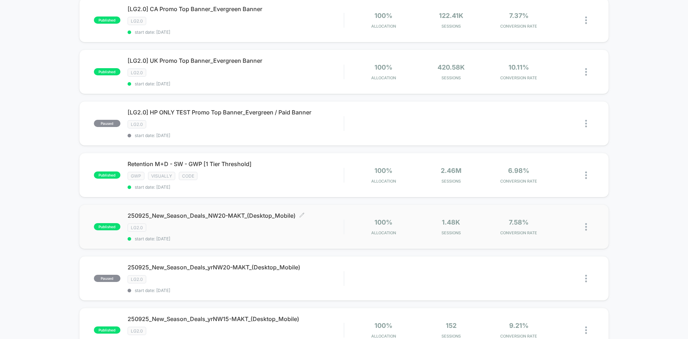
click at [235, 229] on div "LG2.0" at bounding box center [236, 227] width 216 height 8
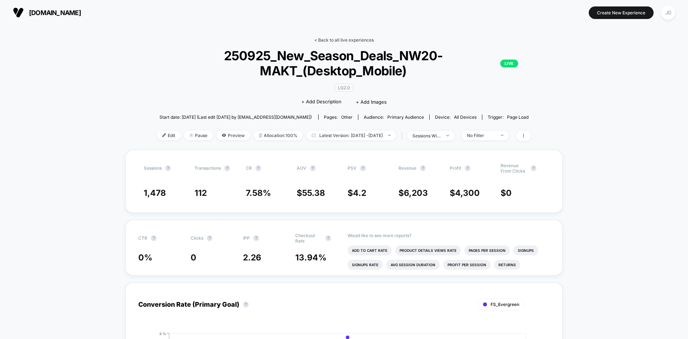
click at [350, 38] on link "< Back to all live experiences" at bounding box center [343, 39] width 59 height 5
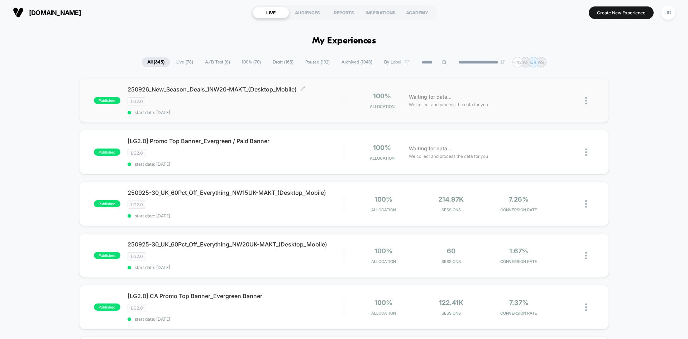
click at [282, 110] on span "start date: [DATE]" at bounding box center [236, 112] width 216 height 5
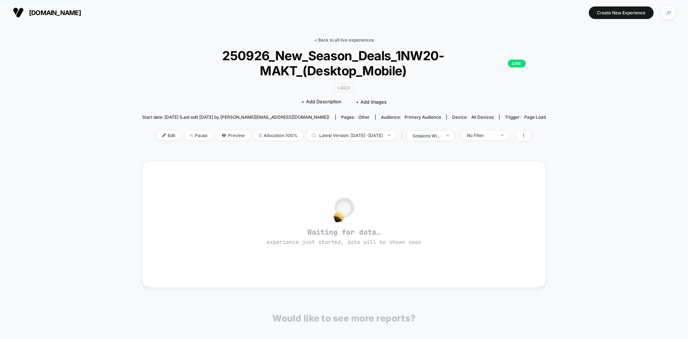
click at [348, 42] on link "< Back to all live experiences" at bounding box center [343, 39] width 59 height 5
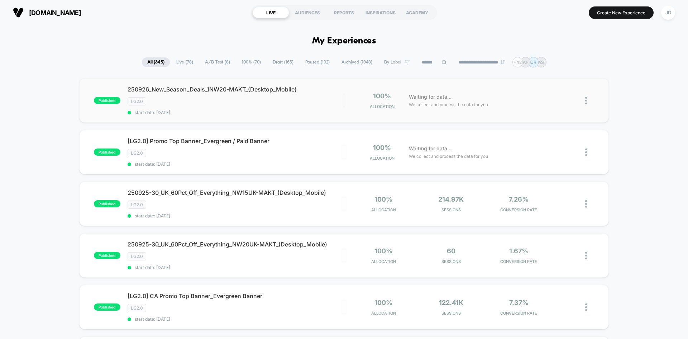
click at [586, 100] on img at bounding box center [586, 101] width 2 height 8
click at [539, 58] on div "Edit" at bounding box center [549, 59] width 64 height 16
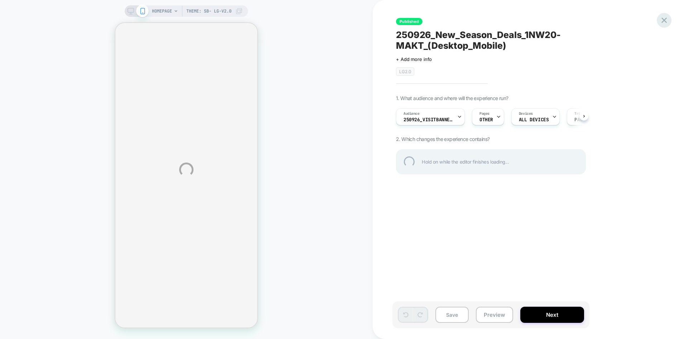
click at [666, 23] on div at bounding box center [664, 20] width 15 height 15
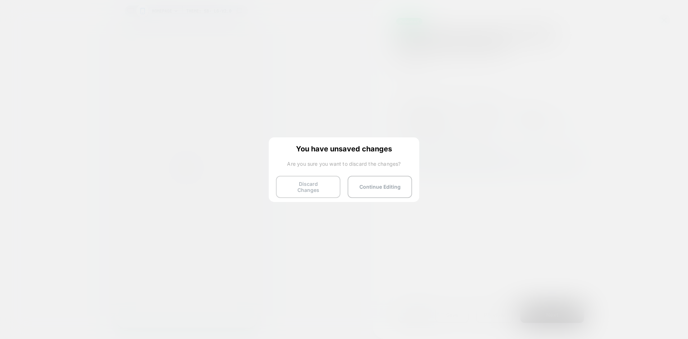
click at [302, 187] on button "Discard Changes" at bounding box center [308, 187] width 64 height 22
click at [307, 185] on button "Discard Changes" at bounding box center [308, 187] width 64 height 22
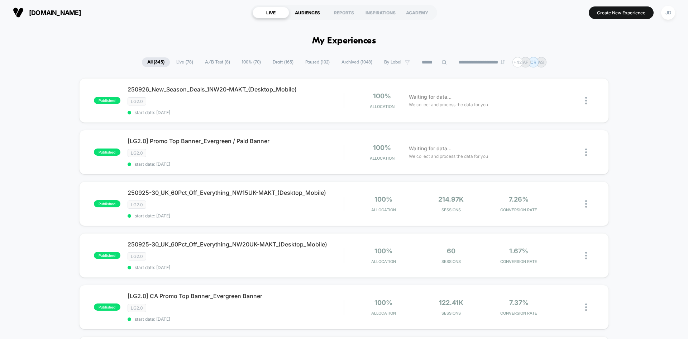
click at [306, 14] on div "AUDIENCES" at bounding box center [307, 12] width 37 height 11
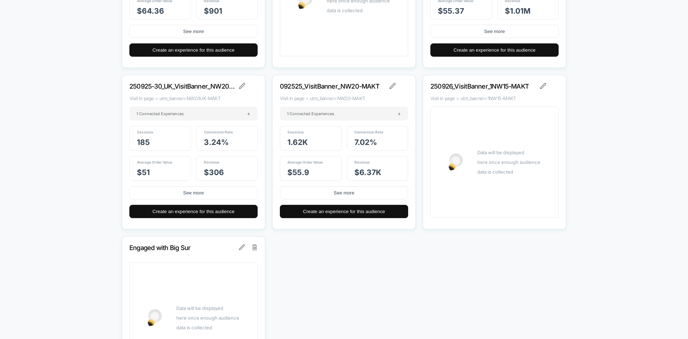
scroll to position [10139, 0]
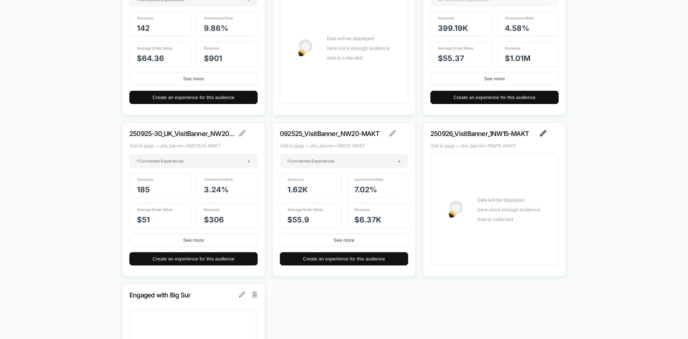
click at [542, 133] on img at bounding box center [543, 133] width 6 height 6
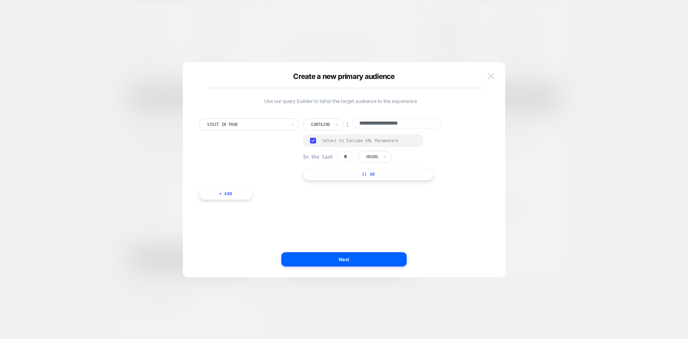
click at [493, 78] on img at bounding box center [491, 76] width 6 height 6
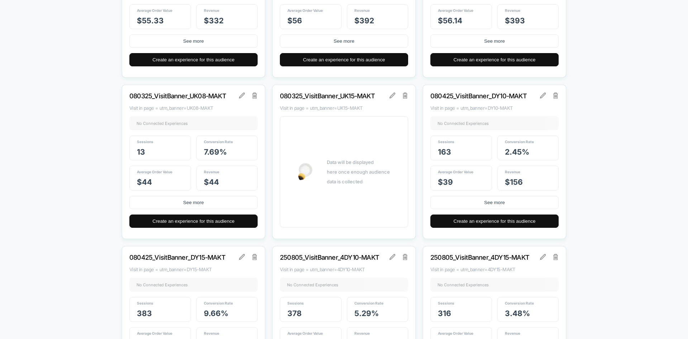
scroll to position [4335, 0]
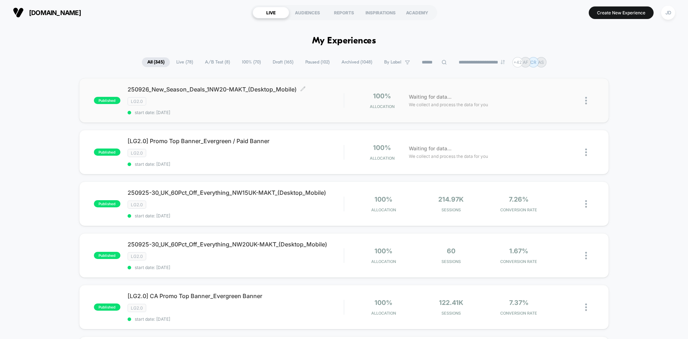
click at [233, 113] on span "start date: [DATE]" at bounding box center [236, 112] width 216 height 5
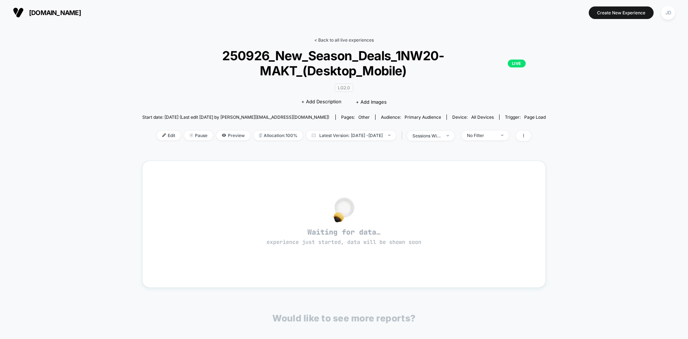
click at [324, 38] on link "< Back to all live experiences" at bounding box center [343, 39] width 59 height 5
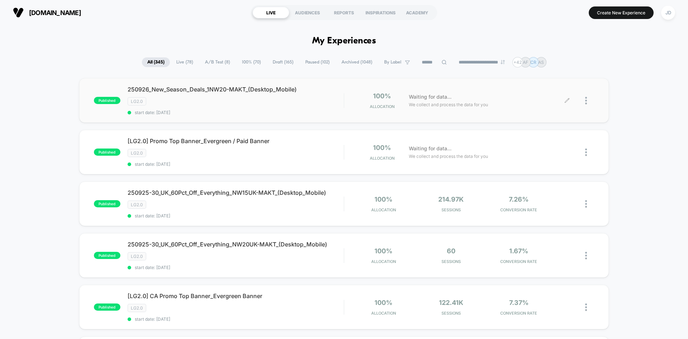
click at [587, 100] on div at bounding box center [589, 100] width 9 height 17
click at [555, 62] on div "Edit" at bounding box center [549, 59] width 64 height 16
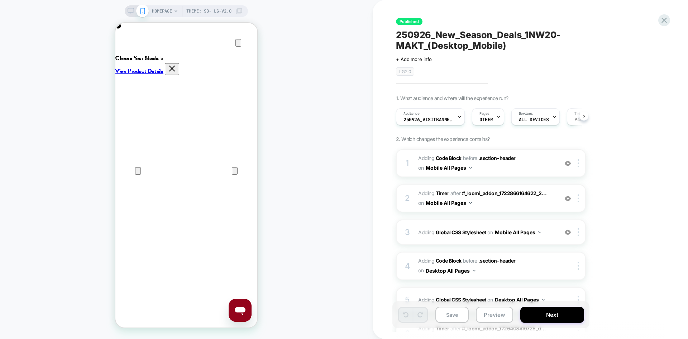
scroll to position [0, 0]
click at [127, 53] on icon "Close" at bounding box center [122, 57] width 9 height 9
click at [664, 21] on icon at bounding box center [663, 20] width 5 height 5
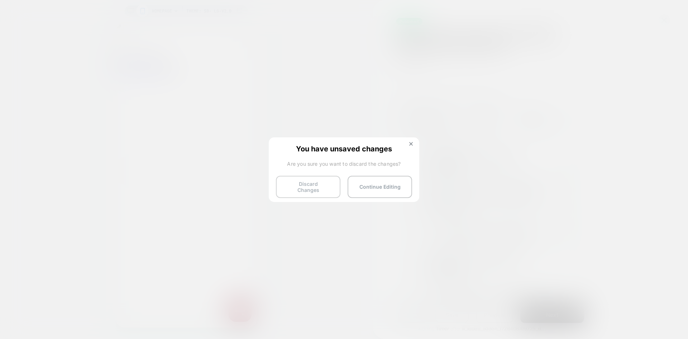
click at [303, 183] on button "Discard Changes" at bounding box center [308, 187] width 64 height 22
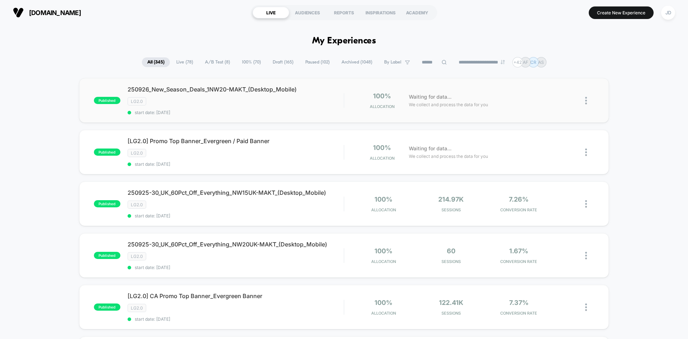
click at [586, 101] on img at bounding box center [586, 101] width 2 height 8
click at [545, 58] on div "Edit" at bounding box center [549, 59] width 64 height 16
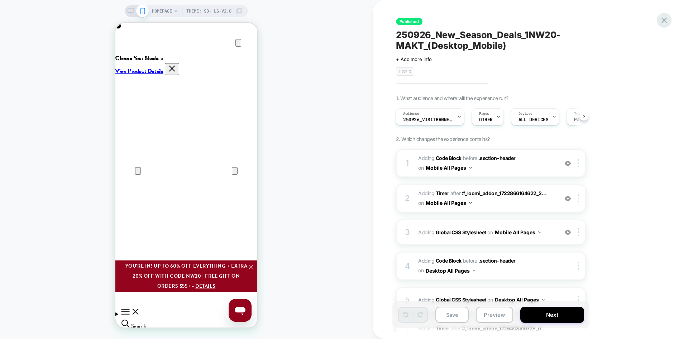
click at [668, 19] on icon at bounding box center [664, 20] width 10 height 10
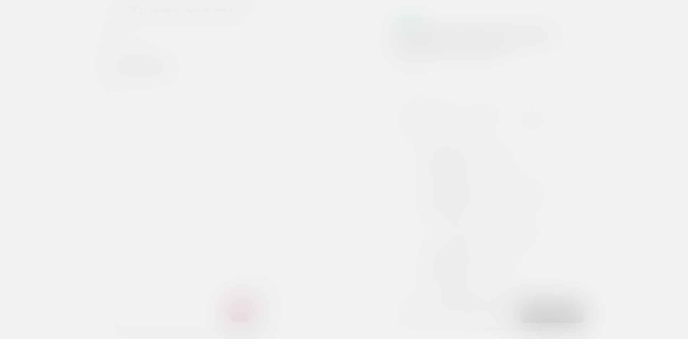
scroll to position [0, 284]
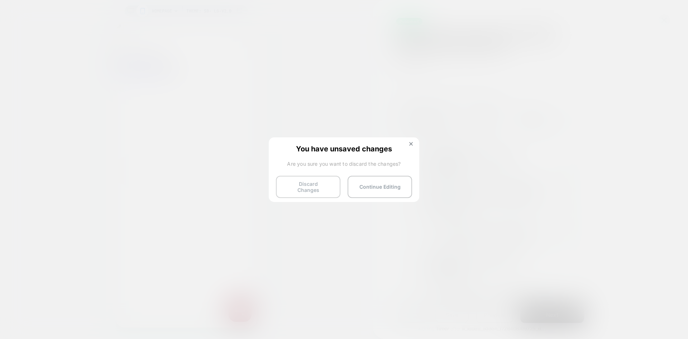
click at [293, 186] on button "Discard Changes" at bounding box center [308, 187] width 64 height 22
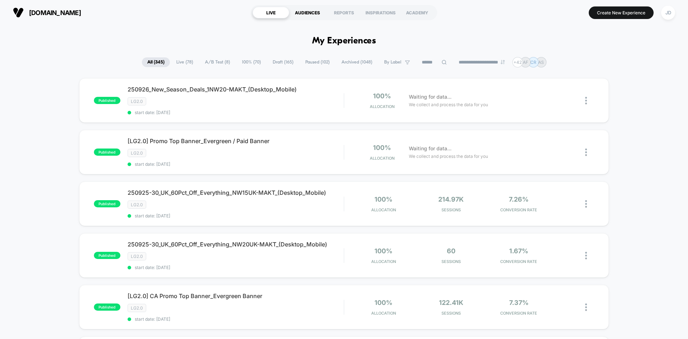
click at [297, 14] on div "AUDIENCES" at bounding box center [307, 12] width 37 height 11
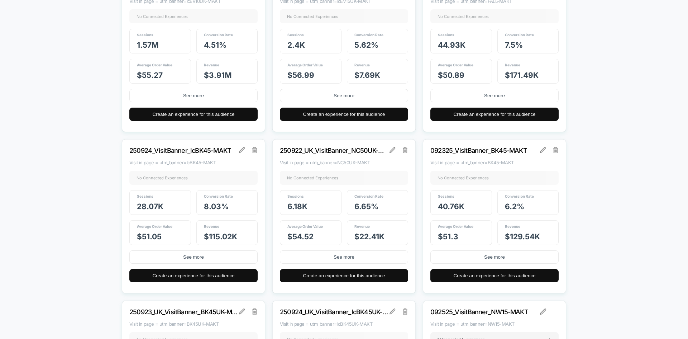
scroll to position [9709, 0]
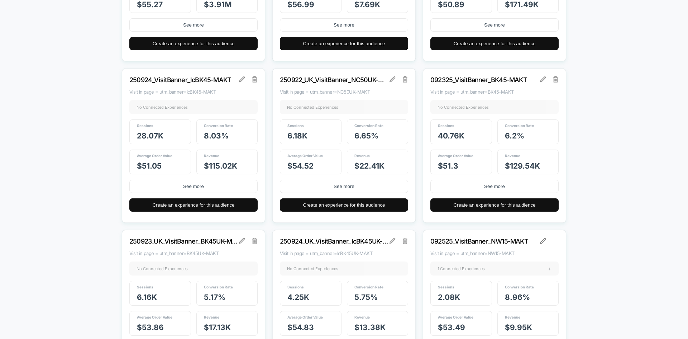
click at [527, 271] on div "1 Connected Experiences +" at bounding box center [494, 268] width 128 height 14
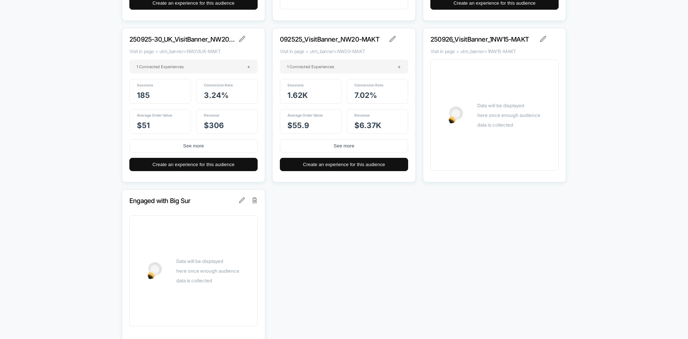
scroll to position [10256, 0]
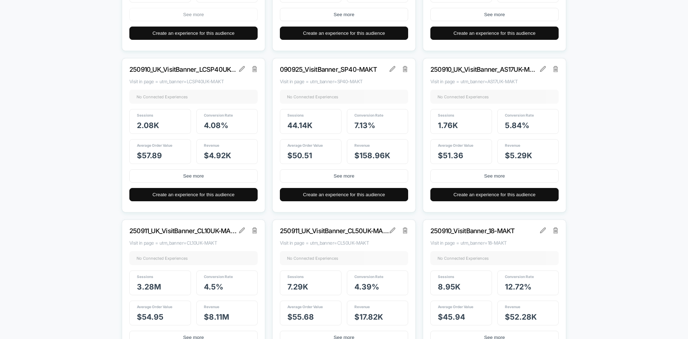
scroll to position [8429, 0]
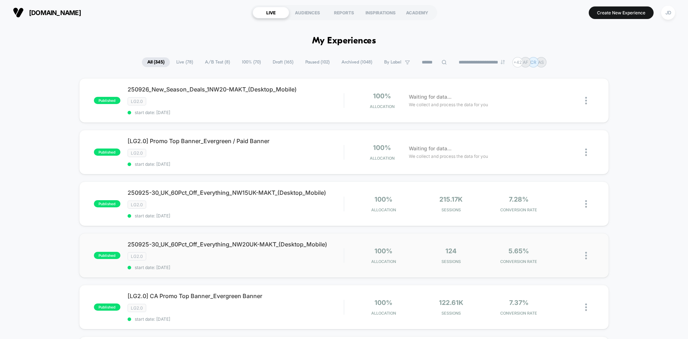
click at [586, 255] on img at bounding box center [586, 255] width 2 height 8
click at [537, 212] on div "Edit" at bounding box center [549, 214] width 64 height 16
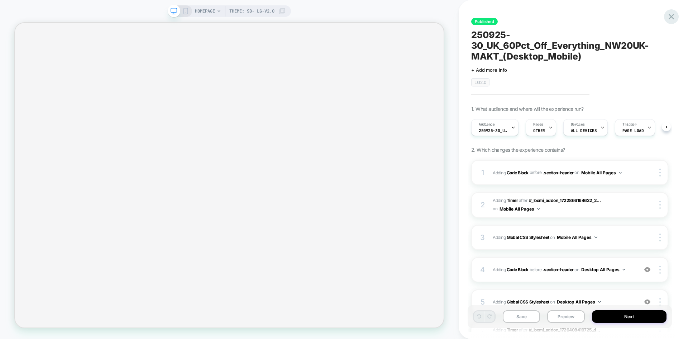
click at [671, 15] on icon at bounding box center [671, 17] width 10 height 10
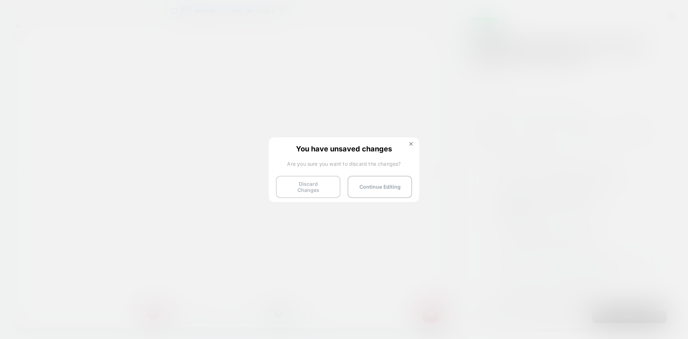
click at [306, 181] on button "Discard Changes" at bounding box center [308, 187] width 64 height 22
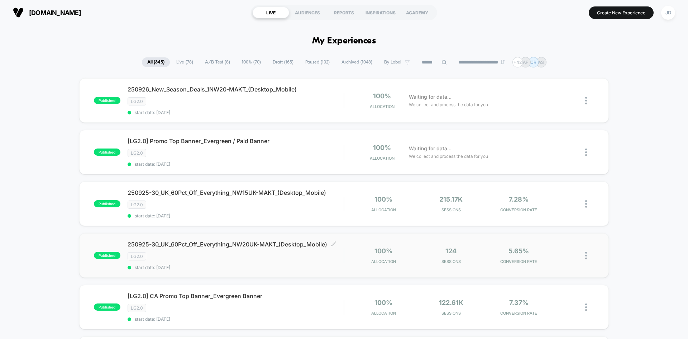
click at [293, 260] on div "LG2.0" at bounding box center [236, 256] width 216 height 8
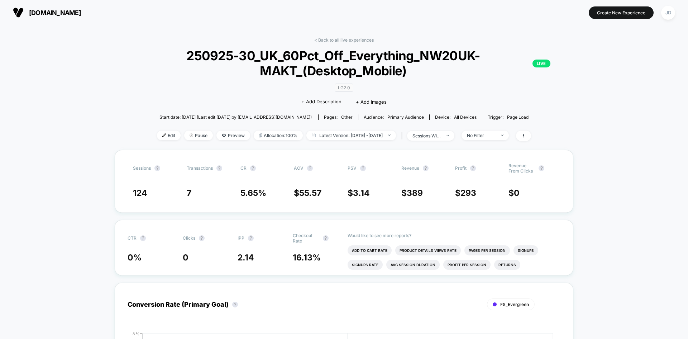
click at [340, 41] on link "< Back to all live experiences" at bounding box center [343, 39] width 59 height 5
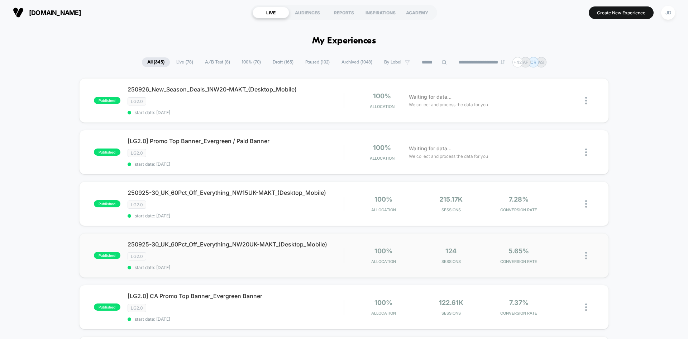
click at [586, 257] on img at bounding box center [586, 255] width 2 height 8
click at [548, 214] on div "Edit" at bounding box center [549, 214] width 64 height 16
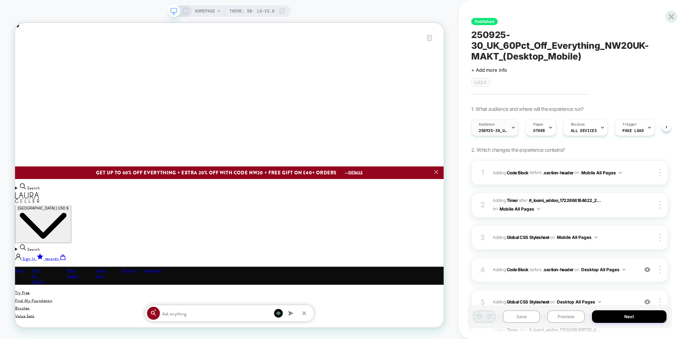
scroll to position [0, 0]
click at [669, 16] on icon at bounding box center [671, 17] width 10 height 10
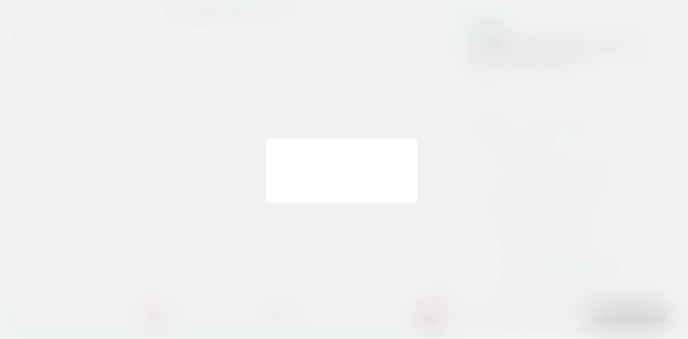
scroll to position [0, 0]
click at [301, 191] on button "Discard Changes" at bounding box center [308, 187] width 64 height 22
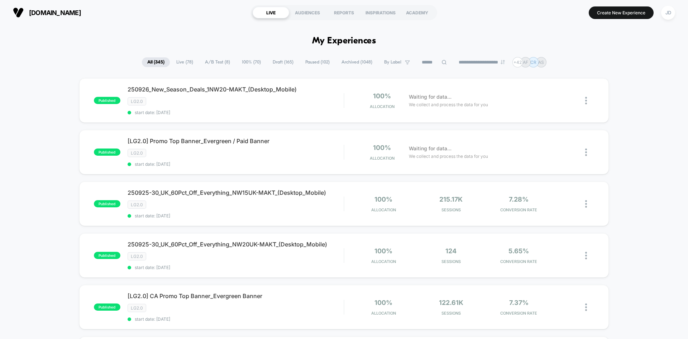
click at [584, 204] on div at bounding box center [580, 203] width 27 height 17
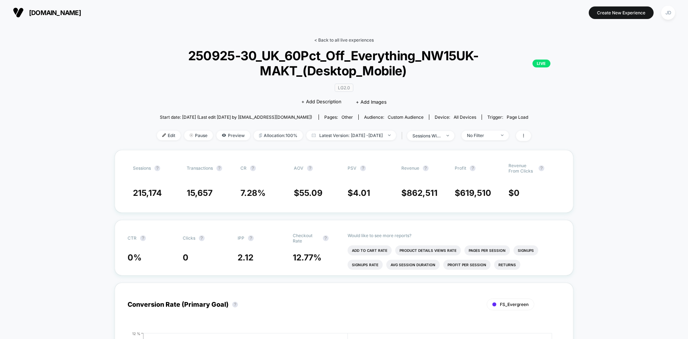
click at [334, 41] on link "< Back to all live experiences" at bounding box center [343, 39] width 59 height 5
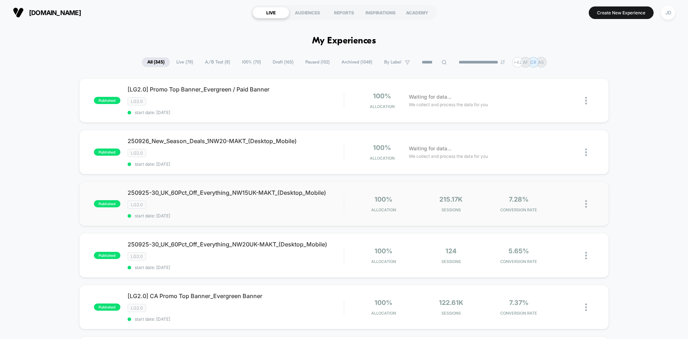
click at [585, 204] on img at bounding box center [586, 204] width 2 height 8
click at [550, 161] on div "Edit" at bounding box center [549, 162] width 64 height 16
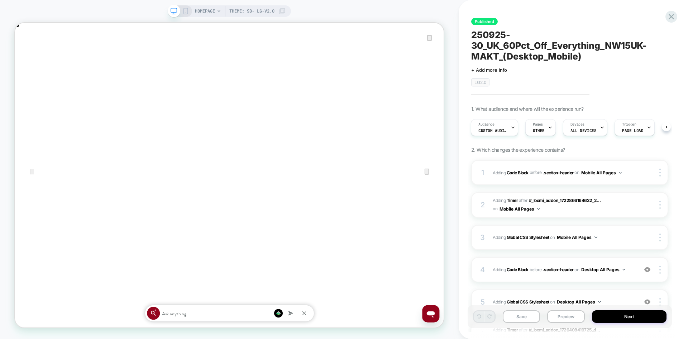
scroll to position [0, 571]
click at [27, 55] on icon "Close" at bounding box center [22, 59] width 9 height 9
click at [670, 16] on icon at bounding box center [671, 17] width 10 height 10
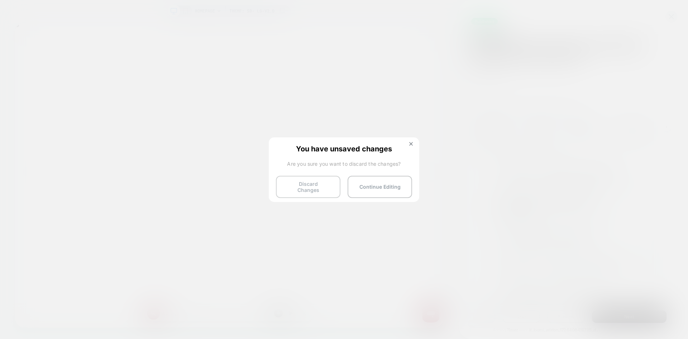
click at [299, 179] on button "Discard Changes" at bounding box center [308, 187] width 64 height 22
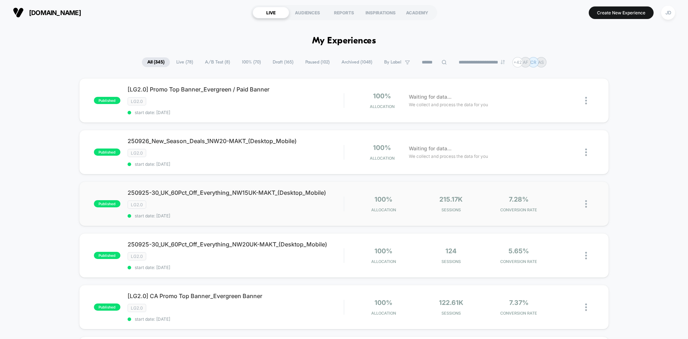
click at [586, 204] on img at bounding box center [586, 204] width 2 height 8
click at [564, 166] on div "Edit" at bounding box center [549, 162] width 64 height 16
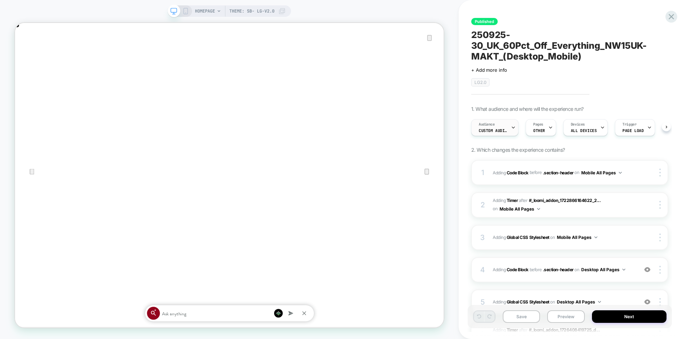
click at [502, 129] on span "Custom Audience" at bounding box center [493, 130] width 29 height 5
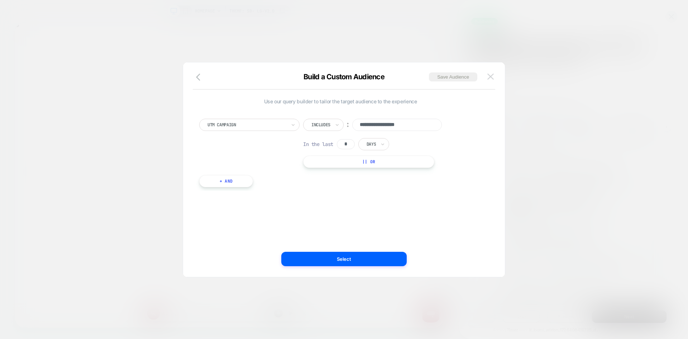
scroll to position [0, 1143]
click at [491, 74] on img at bounding box center [490, 76] width 6 height 6
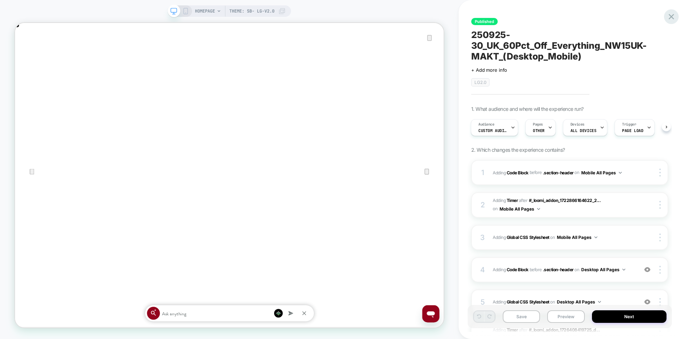
click at [670, 14] on icon at bounding box center [671, 17] width 10 height 10
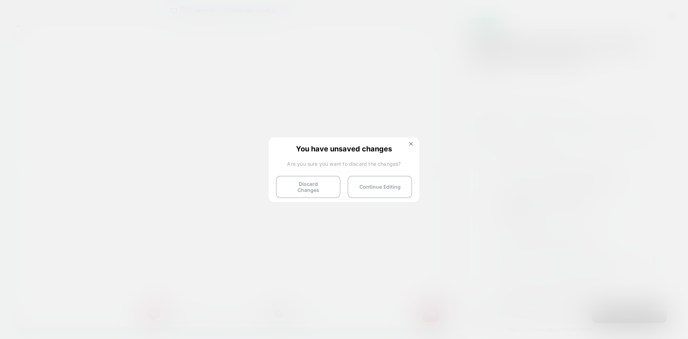
scroll to position [0, 571]
click at [304, 181] on button "Discard Changes" at bounding box center [308, 187] width 64 height 22
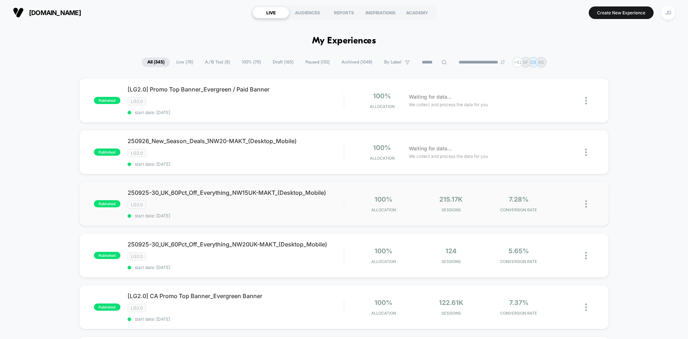
click at [586, 205] on img at bounding box center [586, 204] width 2 height 8
click at [552, 162] on div "Edit" at bounding box center [549, 162] width 64 height 16
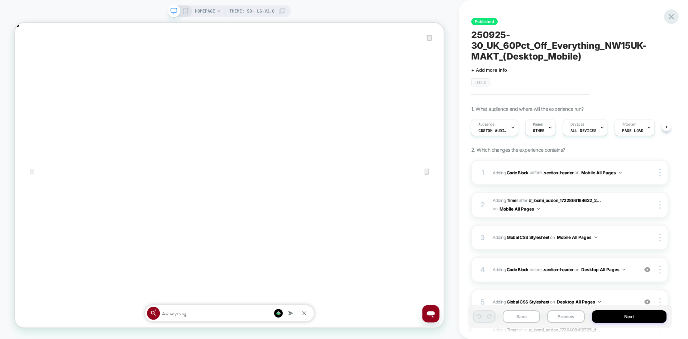
scroll to position [0, 571]
click at [666, 14] on div at bounding box center [671, 16] width 15 height 15
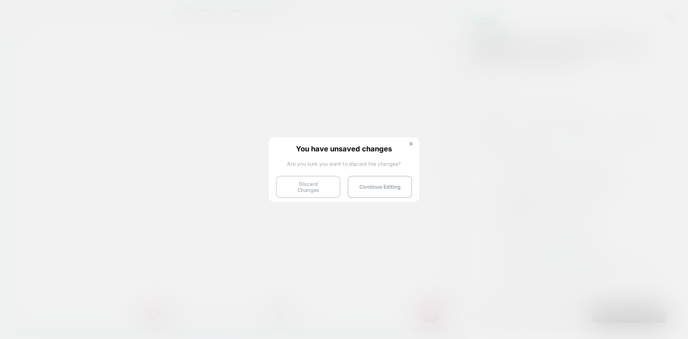
click at [328, 183] on button "Discard Changes" at bounding box center [308, 187] width 64 height 22
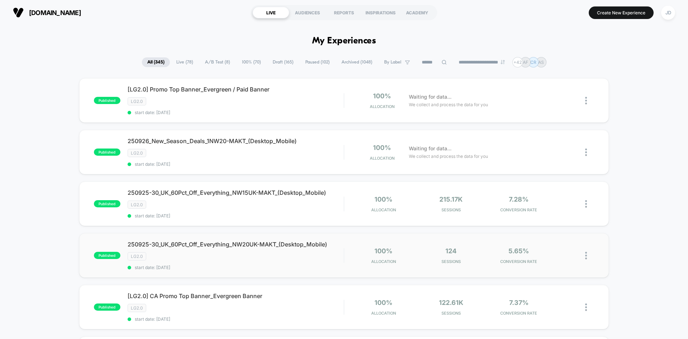
click at [586, 253] on img at bounding box center [586, 255] width 2 height 8
click at [555, 216] on div "Edit" at bounding box center [549, 214] width 64 height 16
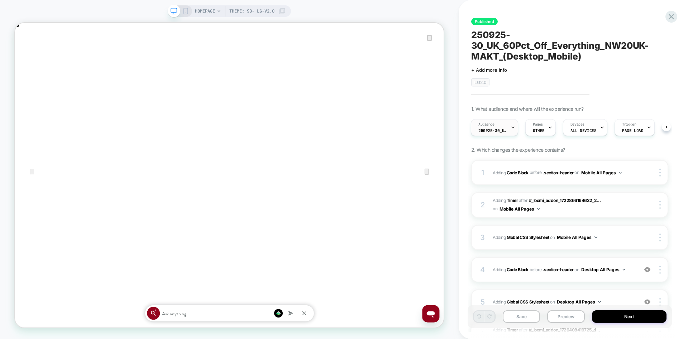
scroll to position [0, 1143]
click at [668, 14] on icon at bounding box center [671, 17] width 10 height 10
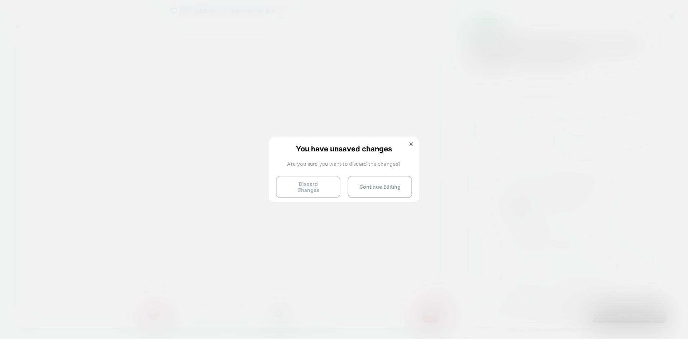
click at [300, 191] on button "Discard Changes" at bounding box center [308, 187] width 64 height 22
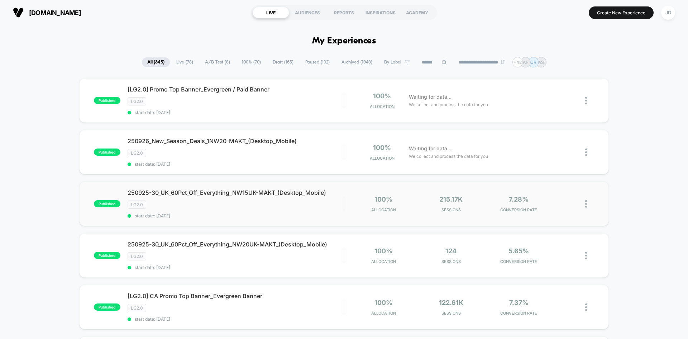
click at [586, 203] on img at bounding box center [586, 204] width 2 height 8
click at [543, 163] on div "Edit" at bounding box center [549, 162] width 64 height 16
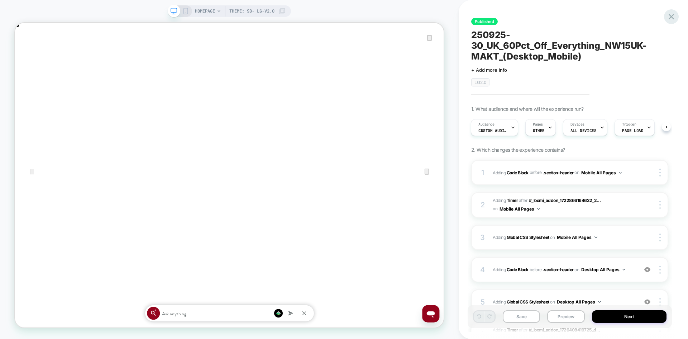
click at [668, 16] on icon at bounding box center [671, 17] width 10 height 10
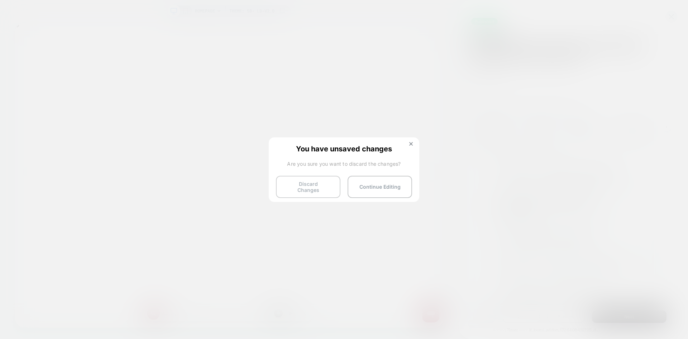
click at [292, 185] on button "Discard Changes" at bounding box center [308, 187] width 64 height 22
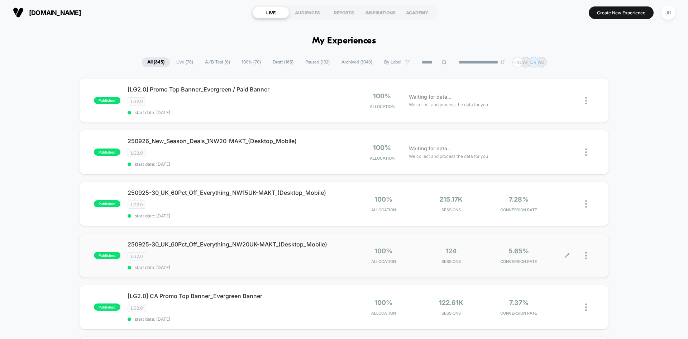
click at [584, 256] on div at bounding box center [580, 255] width 27 height 17
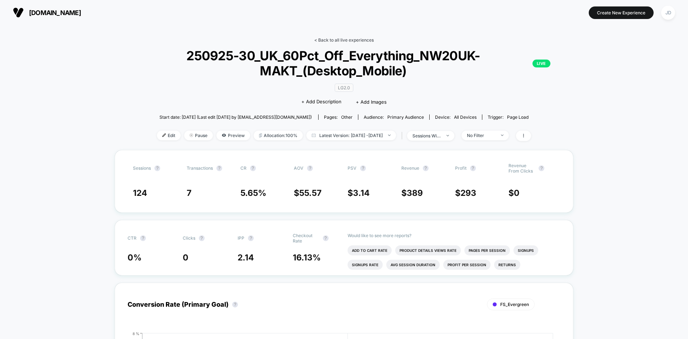
click at [332, 42] on link "< Back to all live experiences" at bounding box center [343, 39] width 59 height 5
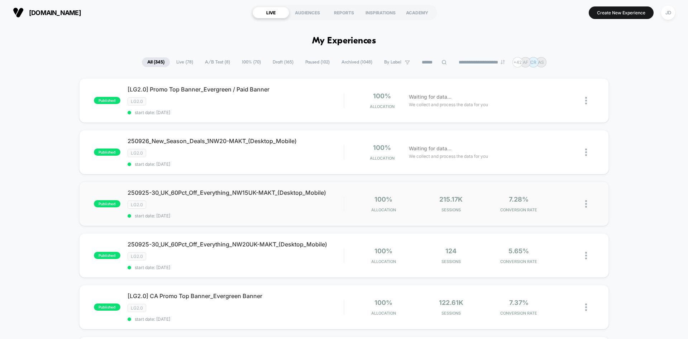
click at [586, 203] on img at bounding box center [586, 204] width 2 height 8
click at [535, 157] on div "Edit" at bounding box center [549, 162] width 64 height 16
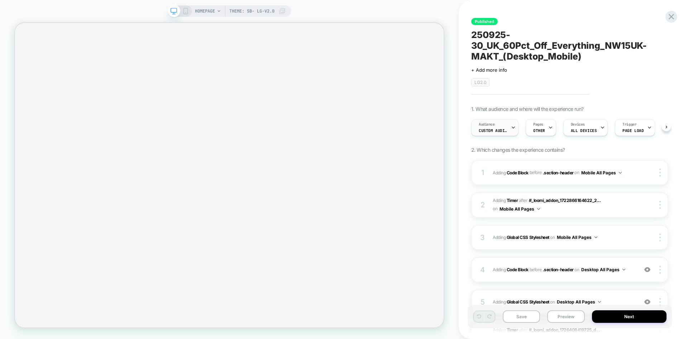
click at [498, 130] on span "Custom Audience" at bounding box center [493, 130] width 29 height 5
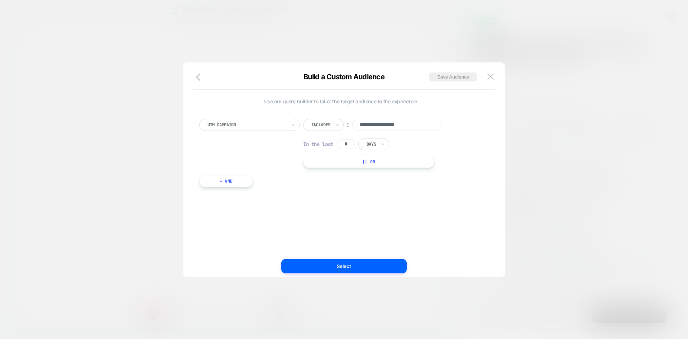
click at [406, 121] on input "**********" at bounding box center [397, 125] width 90 height 12
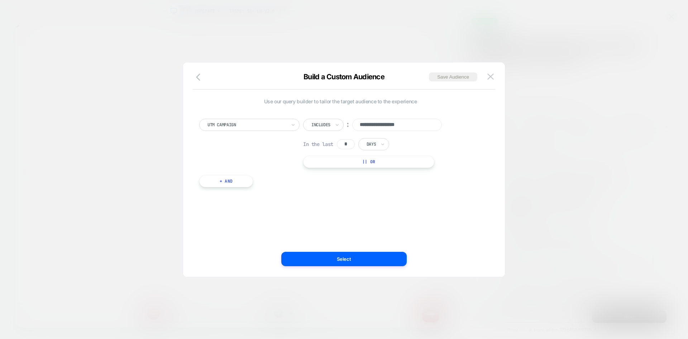
scroll to position [0, 571]
click at [410, 129] on input "**********" at bounding box center [397, 125] width 90 height 12
click at [492, 76] on img at bounding box center [490, 76] width 6 height 6
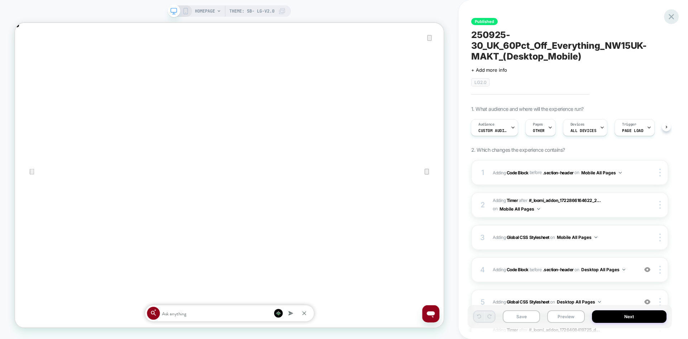
click at [668, 15] on icon at bounding box center [671, 17] width 10 height 10
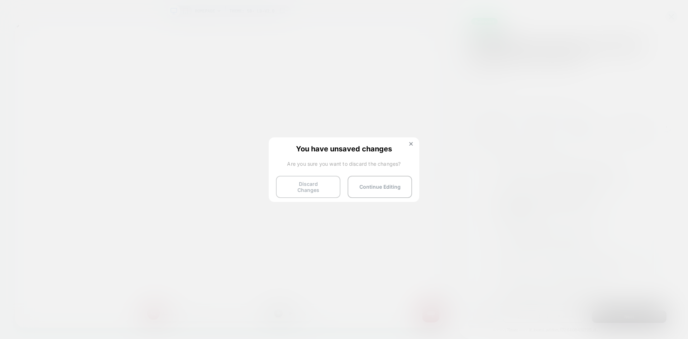
click at [309, 184] on button "Discard Changes" at bounding box center [308, 187] width 64 height 22
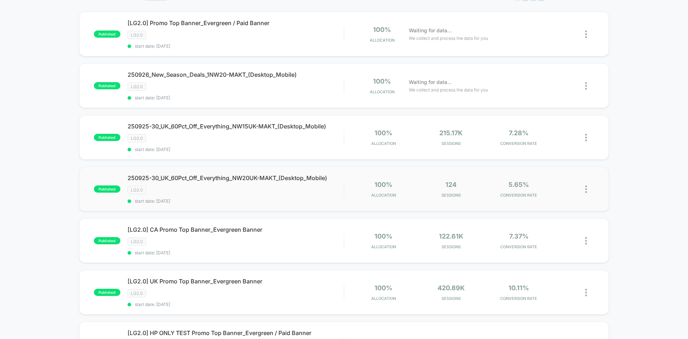
scroll to position [72, 0]
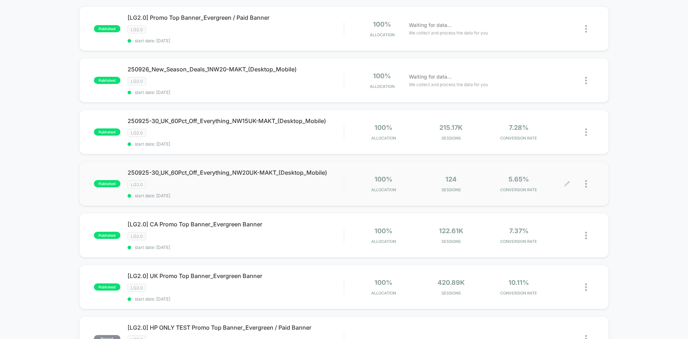
click at [584, 185] on div at bounding box center [580, 183] width 27 height 17
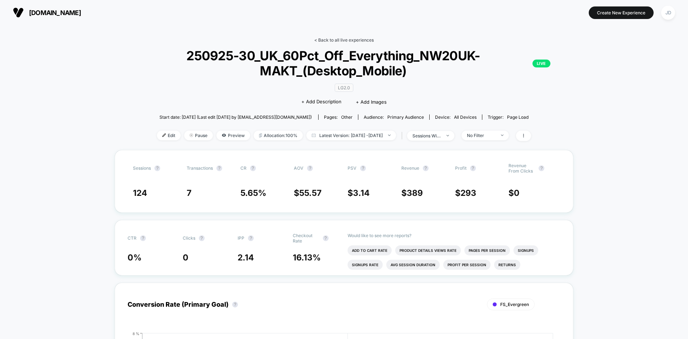
click at [340, 37] on link "< Back to all live experiences" at bounding box center [343, 39] width 59 height 5
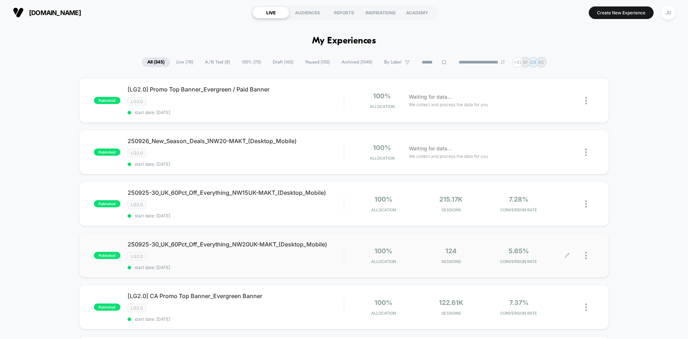
click at [588, 253] on div at bounding box center [589, 255] width 9 height 17
click at [557, 217] on div "Edit" at bounding box center [549, 214] width 64 height 16
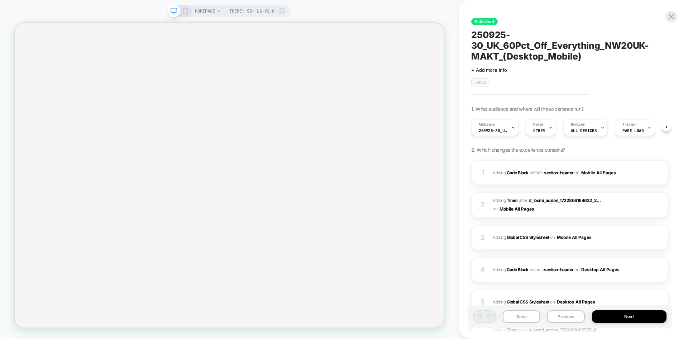
click at [506, 129] on span "250925-30_UK_VisitBanner_NW20UK-MAKT" at bounding box center [493, 130] width 29 height 5
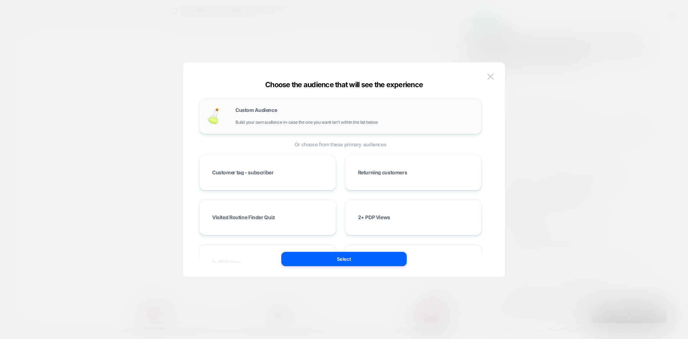
click at [303, 118] on div "Custom Audience Build your own audience in-case the one you want isn't within t…" at bounding box center [354, 115] width 239 height 17
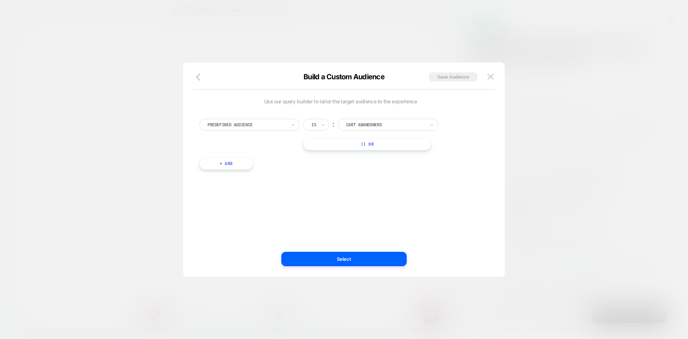
click at [269, 128] on div "Predefined Audience" at bounding box center [247, 125] width 80 height 8
type input "***"
click at [245, 176] on div "UTM Campaign" at bounding box center [252, 176] width 93 height 11
click at [325, 122] on icon at bounding box center [322, 124] width 5 height 7
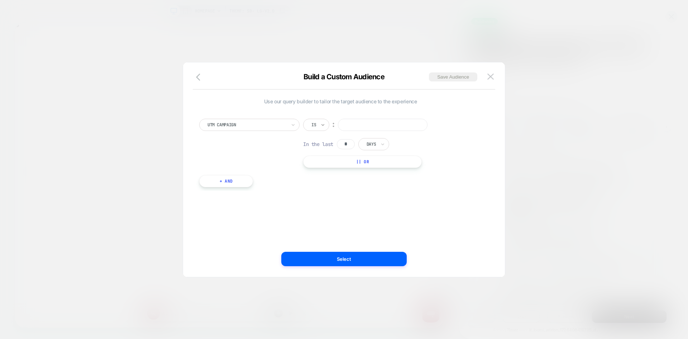
click at [320, 128] on icon at bounding box center [322, 124] width 5 height 7
click at [321, 165] on div "Includes" at bounding box center [333, 167] width 47 height 11
click at [387, 126] on input at bounding box center [397, 125] width 90 height 12
paste input "**********"
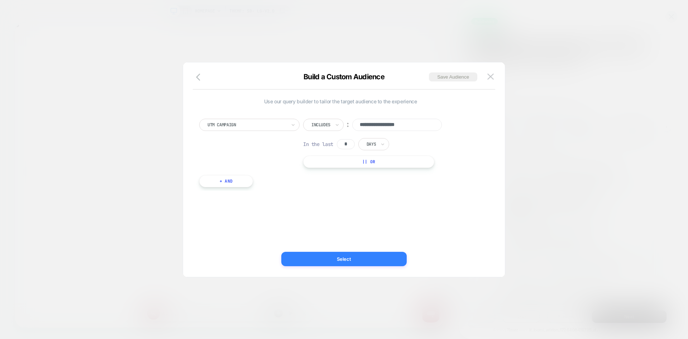
type input "**********"
click at [340, 260] on button "Select" at bounding box center [343, 258] width 125 height 14
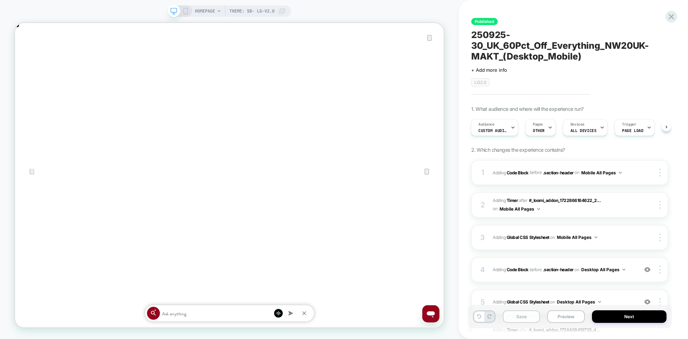
click at [521, 318] on button "Save" at bounding box center [521, 316] width 37 height 13
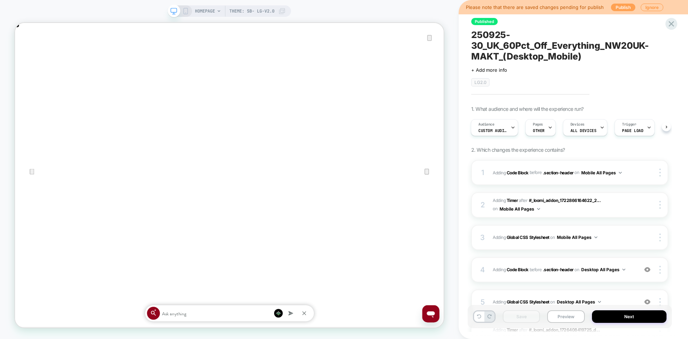
click at [620, 4] on button "Publish" at bounding box center [623, 8] width 24 height 8
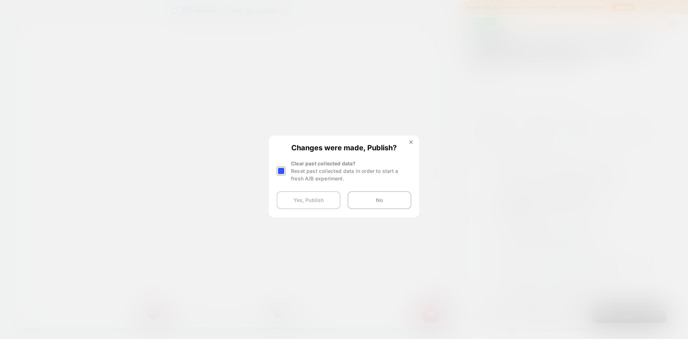
click at [320, 198] on button "Yes, Publish" at bounding box center [309, 200] width 64 height 18
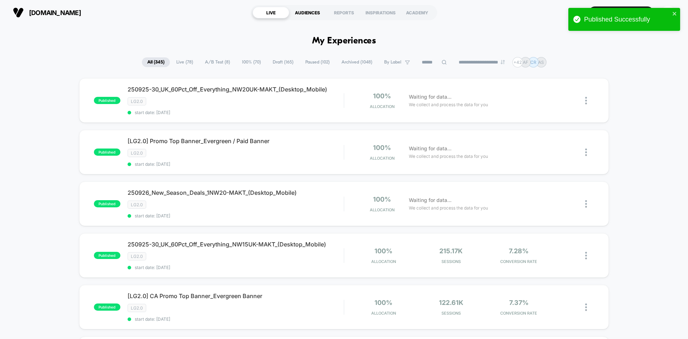
click at [302, 12] on div "AUDIENCES" at bounding box center [307, 12] width 37 height 11
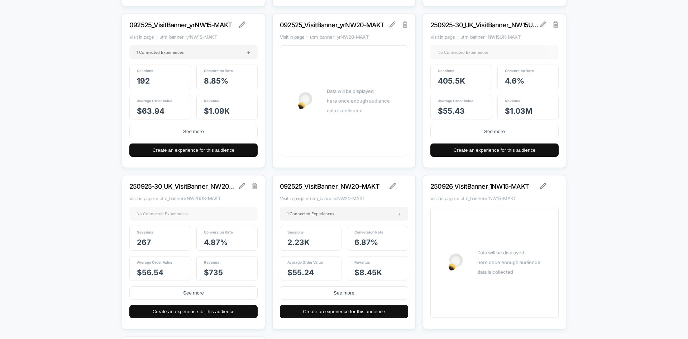
scroll to position [10085, 0]
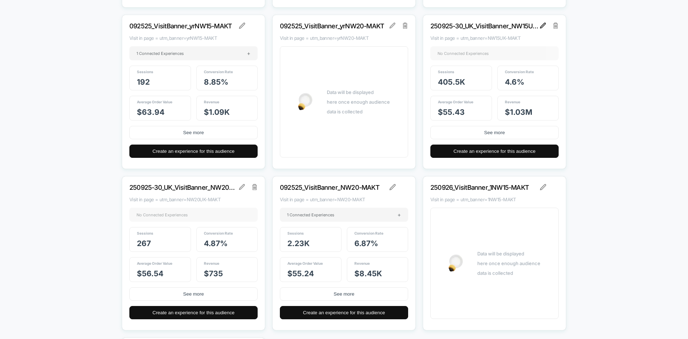
click at [542, 26] on img at bounding box center [543, 26] width 6 height 6
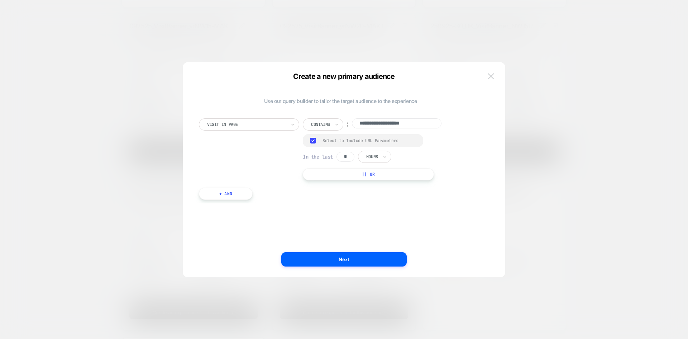
click at [489, 76] on img at bounding box center [491, 76] width 6 height 6
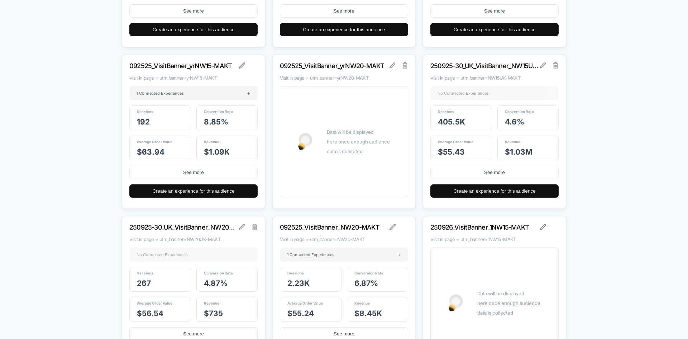
scroll to position [10049, 0]
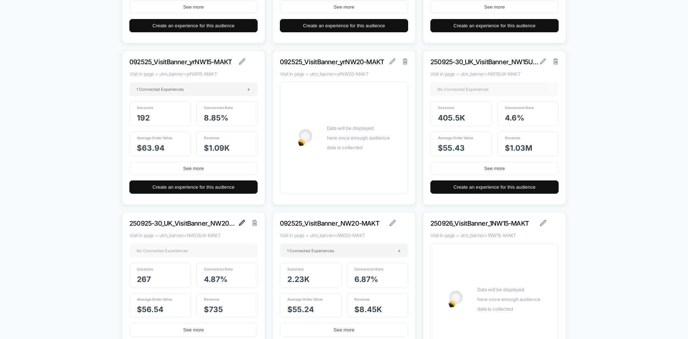
click at [241, 224] on img at bounding box center [242, 223] width 6 height 6
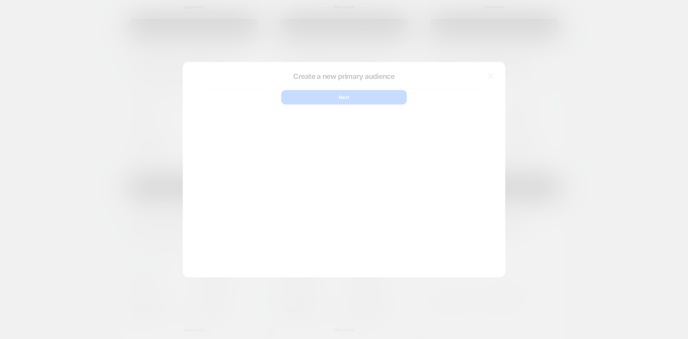
scroll to position [0, 0]
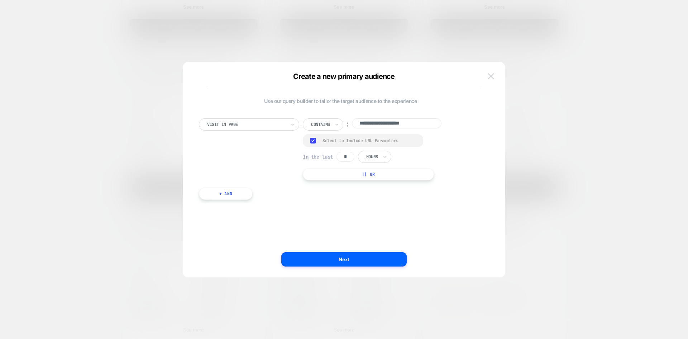
click at [490, 75] on img at bounding box center [491, 76] width 6 height 6
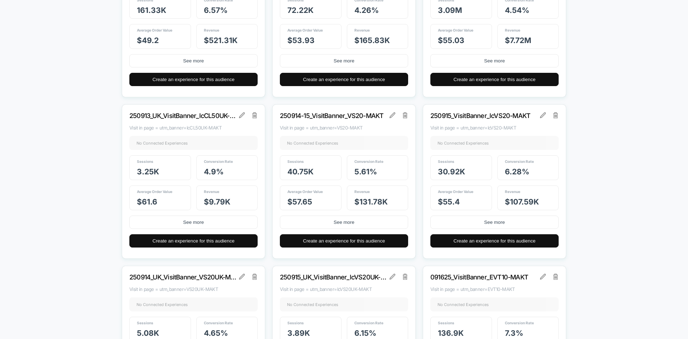
scroll to position [8724, 0]
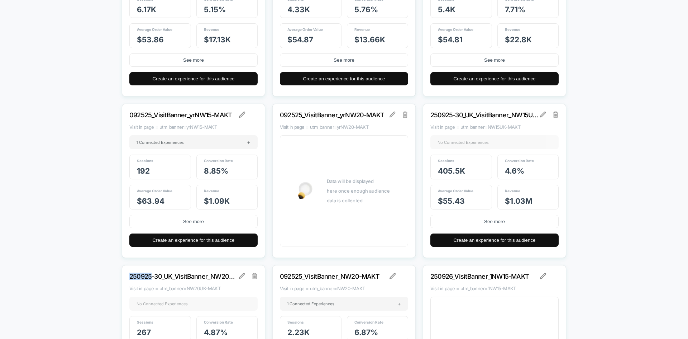
scroll to position [9942, 0]
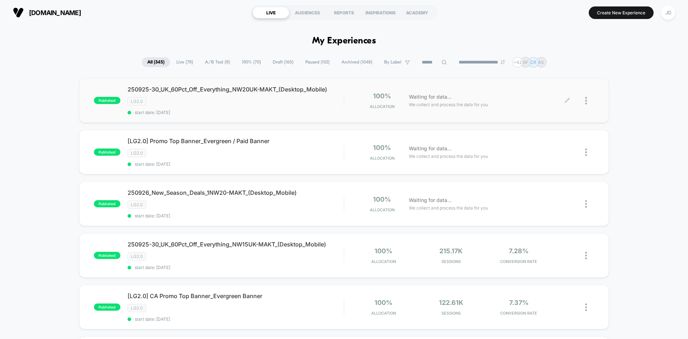
click at [589, 100] on div at bounding box center [589, 100] width 9 height 17
click at [586, 255] on img at bounding box center [586, 255] width 2 height 8
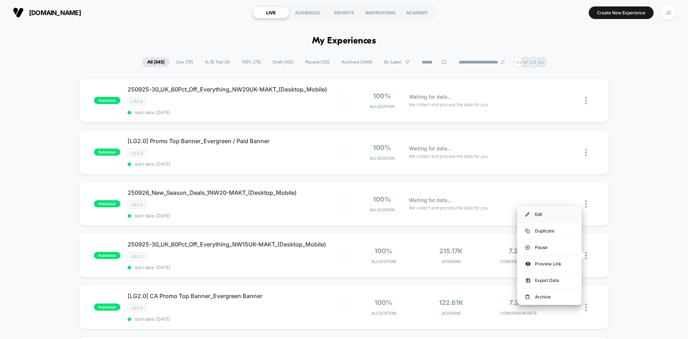
click at [541, 216] on div "Edit" at bounding box center [549, 214] width 64 height 16
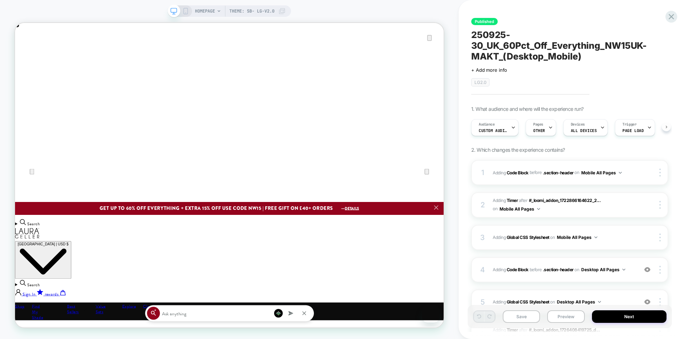
click at [666, 126] on icon at bounding box center [666, 126] width 3 height 3
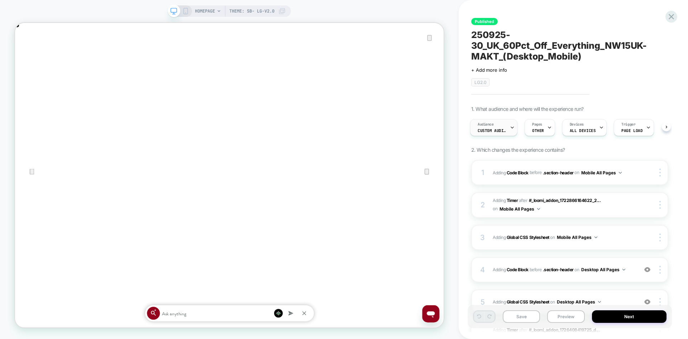
click at [491, 127] on div "Audience Custom Audience" at bounding box center [491, 127] width 43 height 16
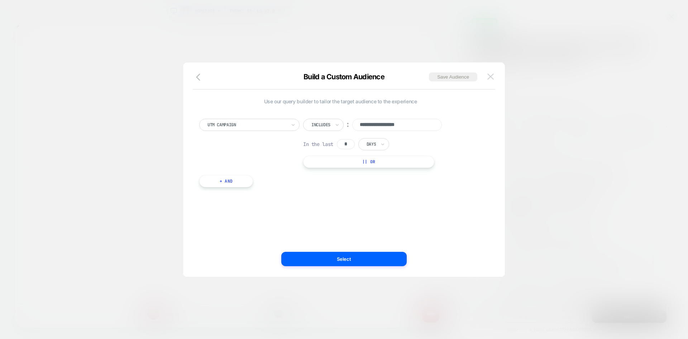
scroll to position [0, 1143]
click at [492, 74] on img at bounding box center [490, 76] width 6 height 6
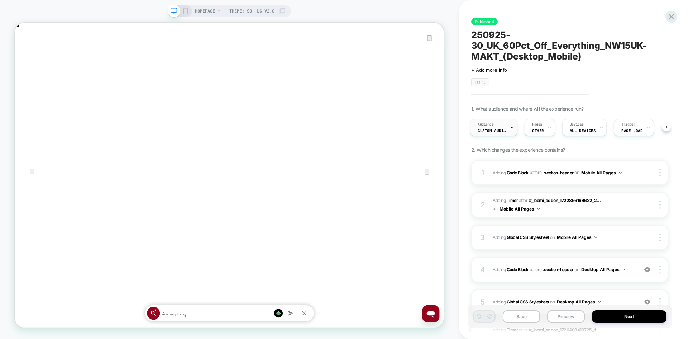
click at [485, 132] on span "Custom Audience" at bounding box center [492, 130] width 29 height 5
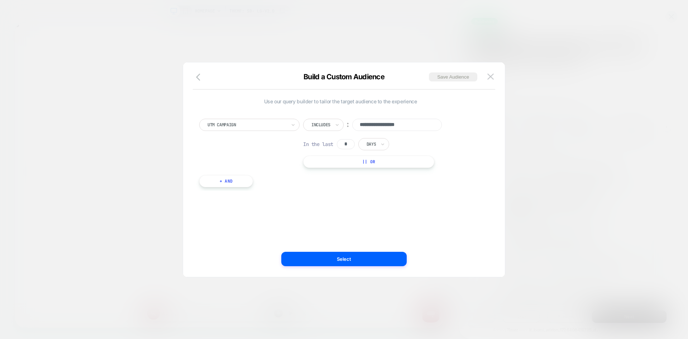
click at [426, 121] on input "**********" at bounding box center [397, 125] width 90 height 12
click at [490, 76] on img at bounding box center [490, 76] width 6 height 6
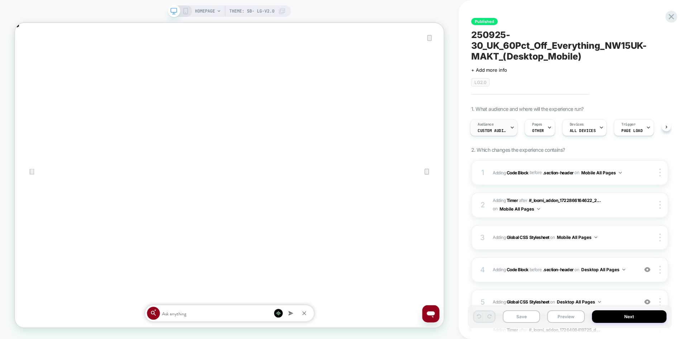
click at [503, 126] on div "Audience Custom Audience" at bounding box center [491, 127] width 43 height 16
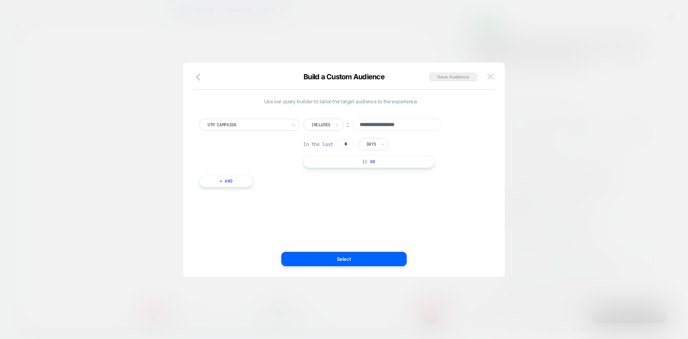
click at [492, 76] on img at bounding box center [490, 76] width 6 height 6
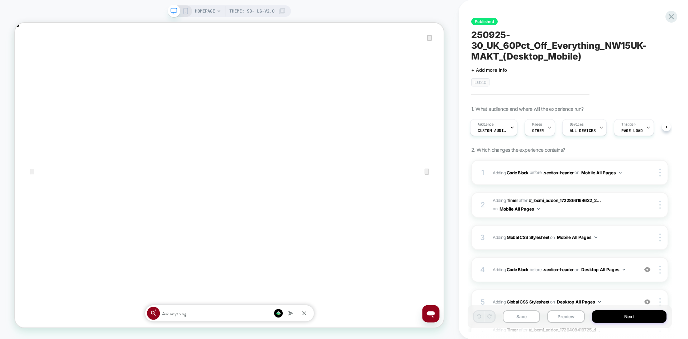
scroll to position [0, 0]
click at [184, 6] on div "HOMEPAGE Theme: SB- LG-v2.0" at bounding box center [229, 10] width 123 height 11
click at [673, 22] on div at bounding box center [671, 16] width 15 height 15
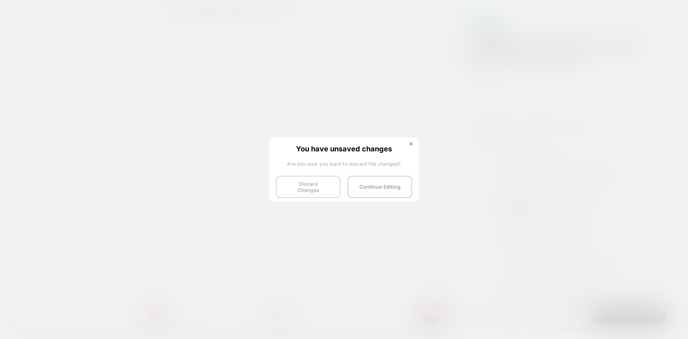
click at [292, 188] on button "Discard Changes" at bounding box center [308, 187] width 64 height 22
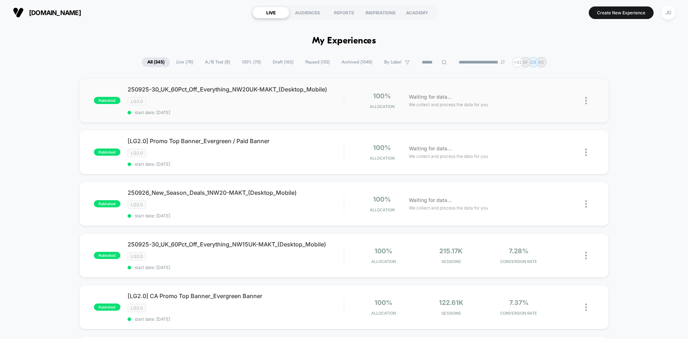
click at [585, 99] on img at bounding box center [586, 101] width 2 height 8
click at [540, 56] on div "Edit" at bounding box center [549, 59] width 64 height 16
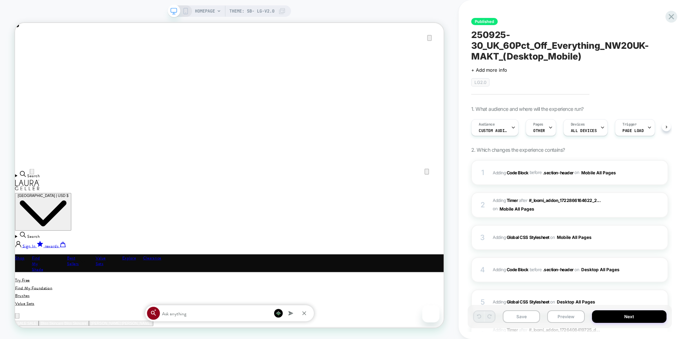
click at [493, 131] on span "Custom Audience" at bounding box center [493, 130] width 29 height 5
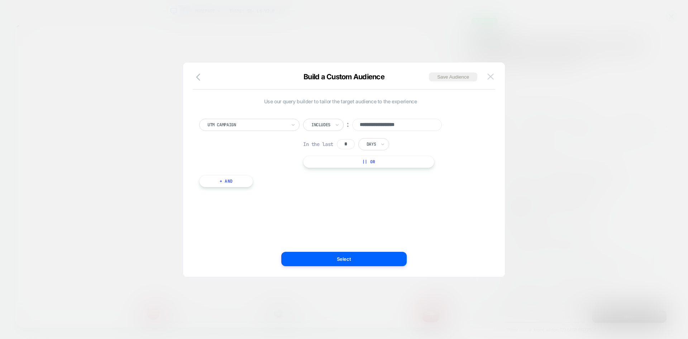
scroll to position [0, 571]
click at [492, 75] on img at bounding box center [490, 76] width 6 height 6
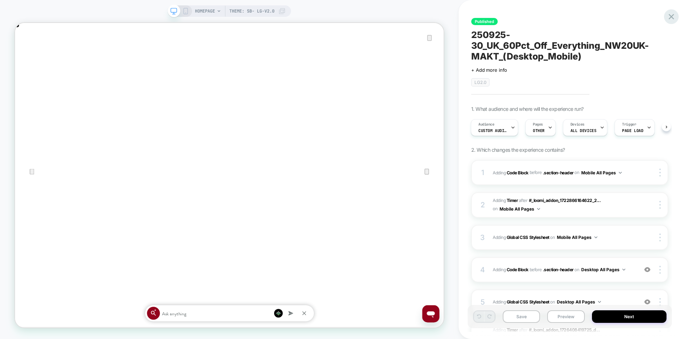
click at [669, 11] on div at bounding box center [671, 16] width 15 height 15
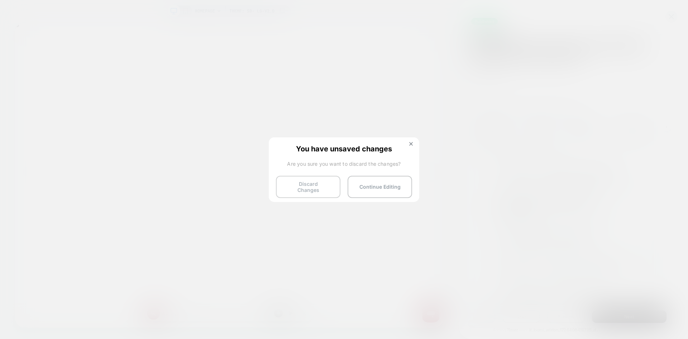
click at [307, 185] on button "Discard Changes" at bounding box center [308, 187] width 64 height 22
